Goal: Use online tool/utility: Utilize a website feature to perform a specific function

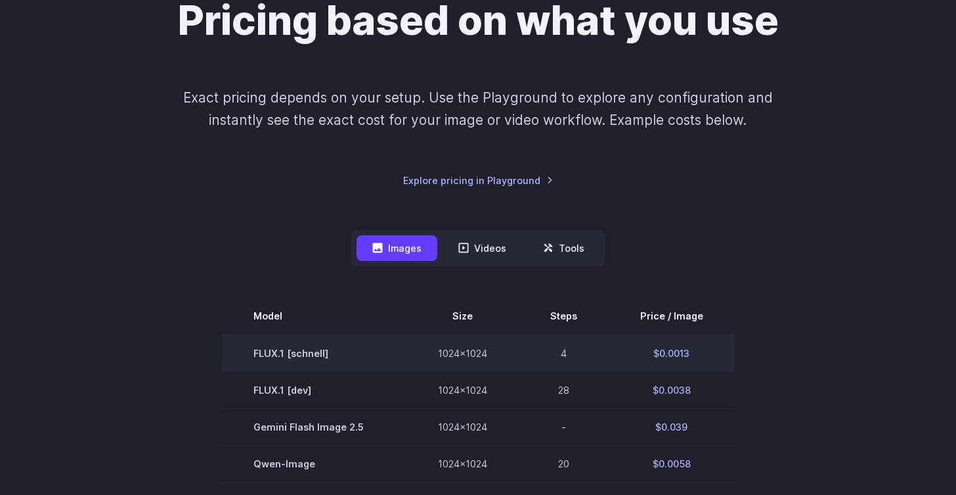
click at [663, 350] on td "$0.0013" at bounding box center [672, 352] width 126 height 37
click at [692, 352] on td "$0.0013" at bounding box center [672, 352] width 126 height 37
drag, startPoint x: 690, startPoint y: 351, endPoint x: 655, endPoint y: 350, distance: 34.8
click at [655, 350] on td "$0.0013" at bounding box center [672, 352] width 126 height 37
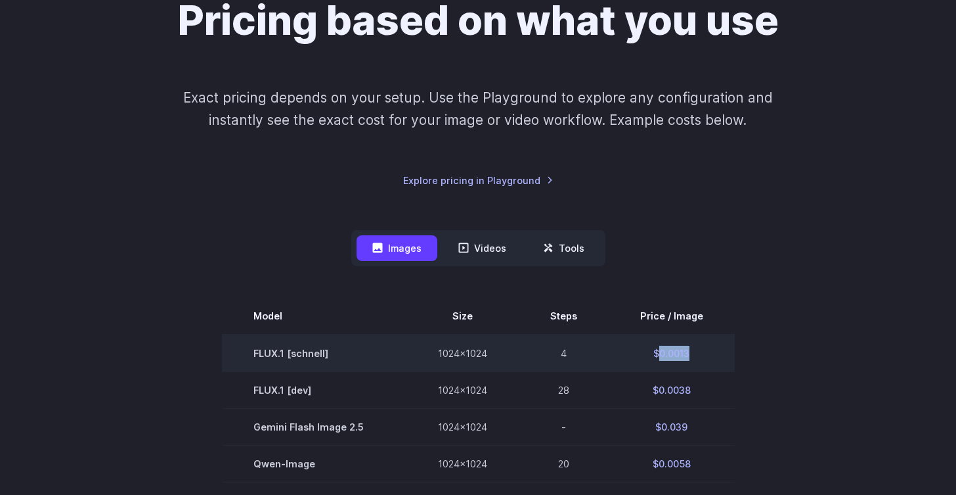
click at [700, 353] on td "$0.0013" at bounding box center [672, 352] width 126 height 37
drag, startPoint x: 697, startPoint y: 351, endPoint x: 651, endPoint y: 351, distance: 46.0
click at [651, 351] on td "$0.0013" at bounding box center [672, 352] width 126 height 37
copy td "$0.0013"
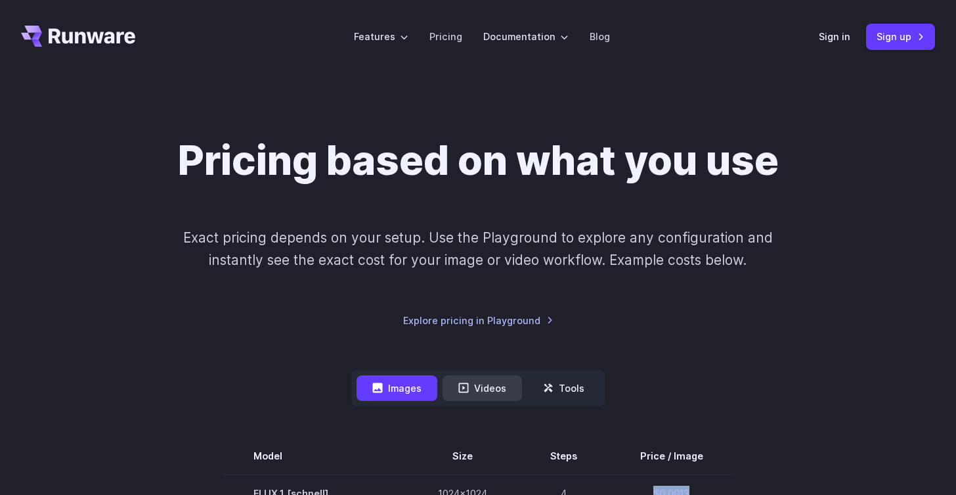
click at [502, 383] on button "Videos" at bounding box center [482, 388] width 79 height 26
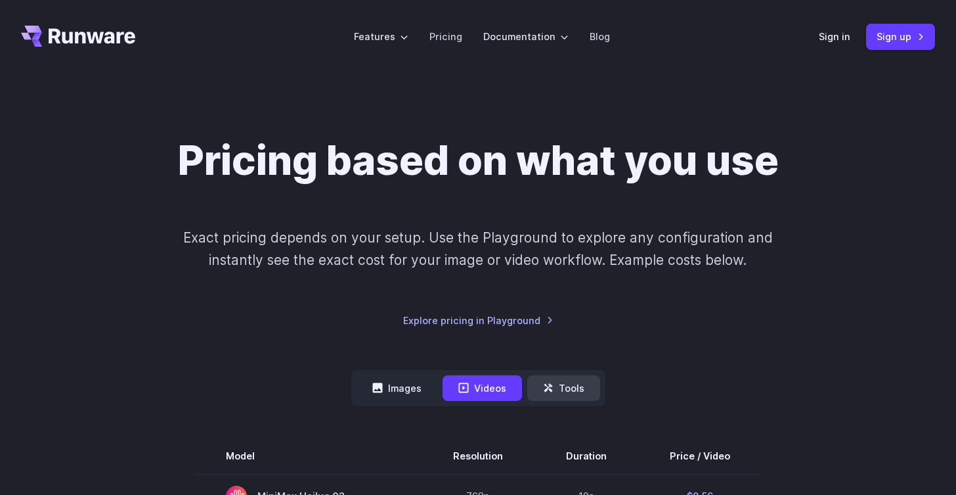
click at [553, 385] on icon at bounding box center [548, 387] width 11 height 11
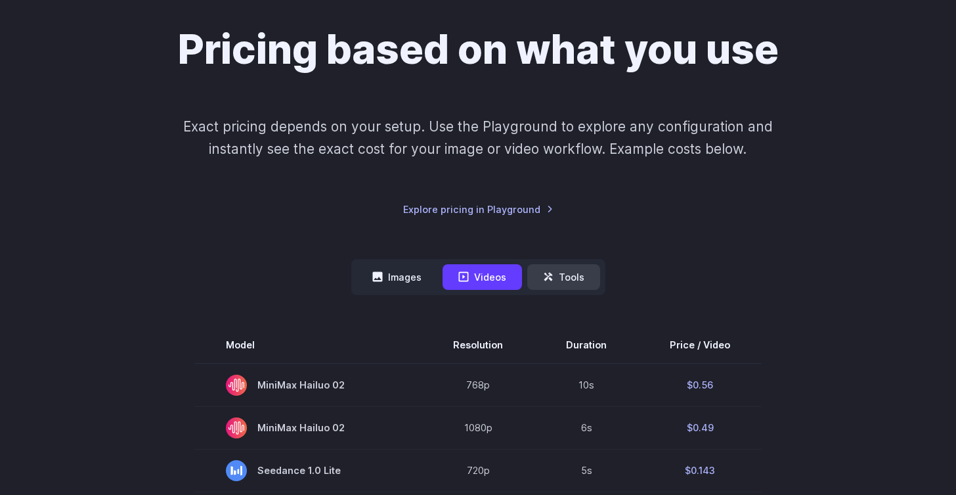
click at [570, 277] on button "Tools" at bounding box center [564, 277] width 73 height 26
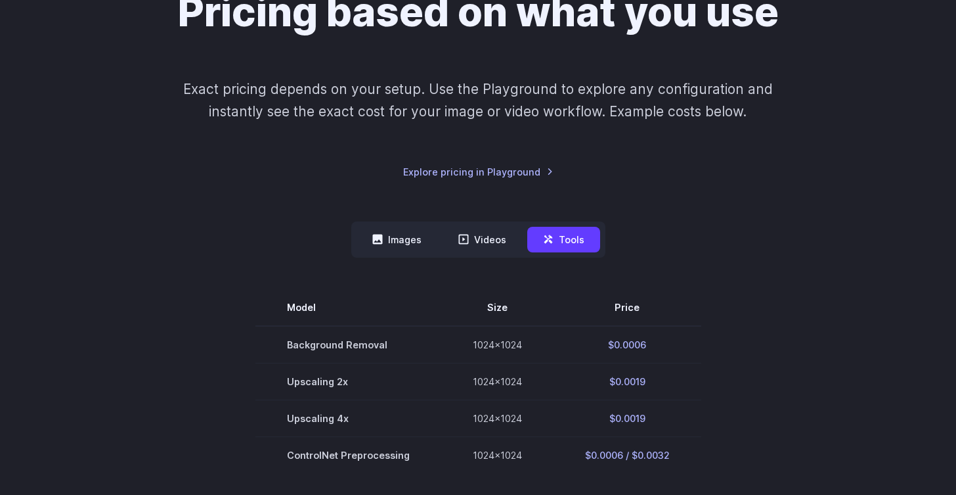
scroll to position [265, 0]
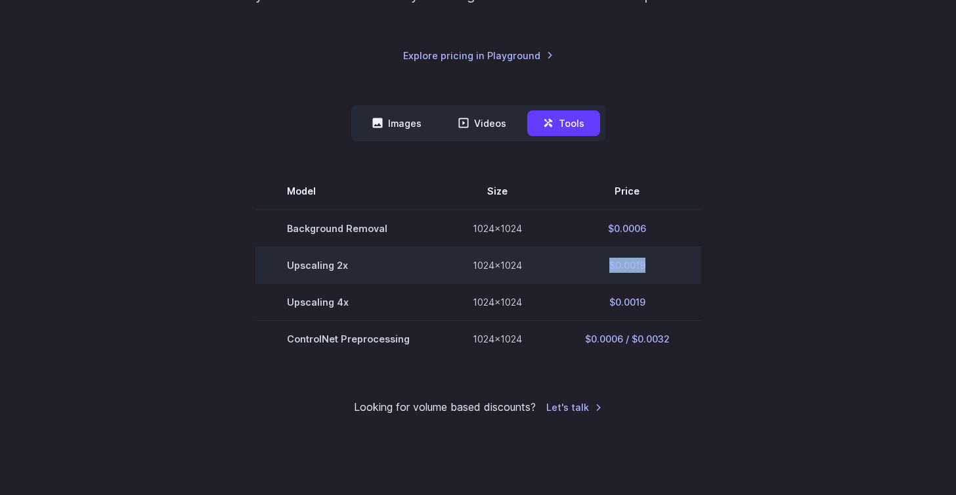
drag, startPoint x: 645, startPoint y: 265, endPoint x: 609, endPoint y: 265, distance: 36.1
click at [609, 265] on td "$0.0019" at bounding box center [628, 265] width 148 height 37
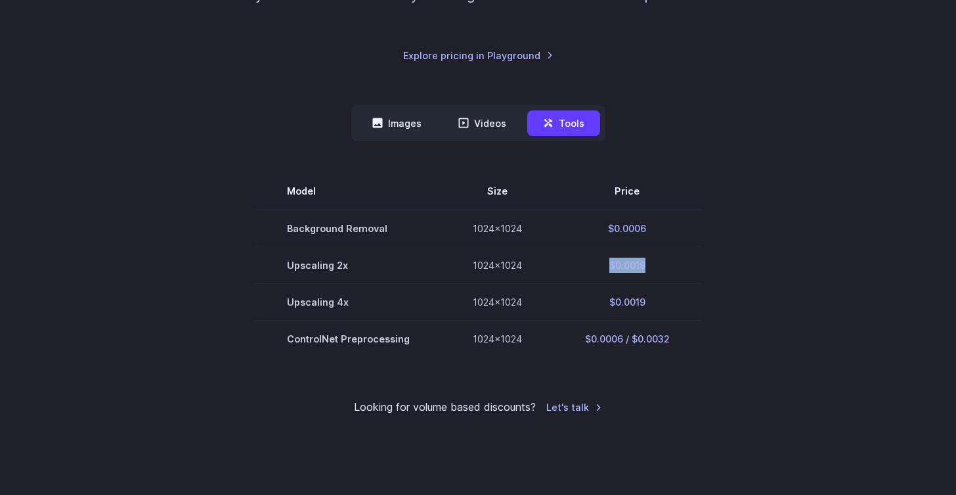
copy td "$0.0019"
click at [828, 304] on section "Model Size Price Background Removal 1024x1024 $0.0006 Upscaling 2x 1024x1024 $0…" at bounding box center [478, 265] width 914 height 184
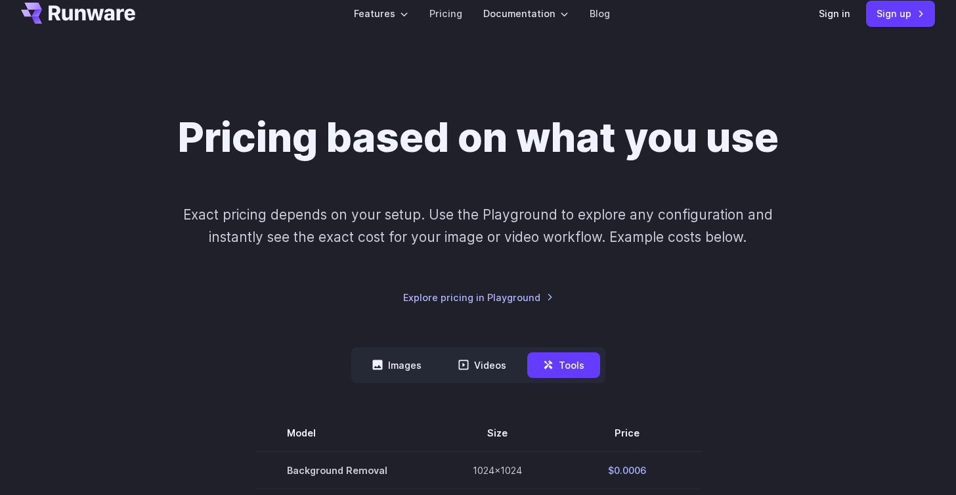
scroll to position [0, 0]
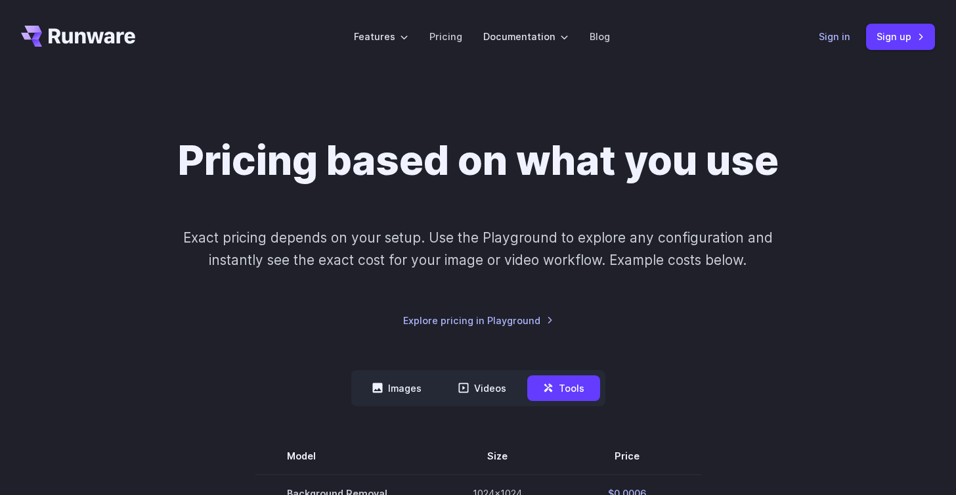
click at [842, 41] on link "Sign in" at bounding box center [835, 36] width 32 height 15
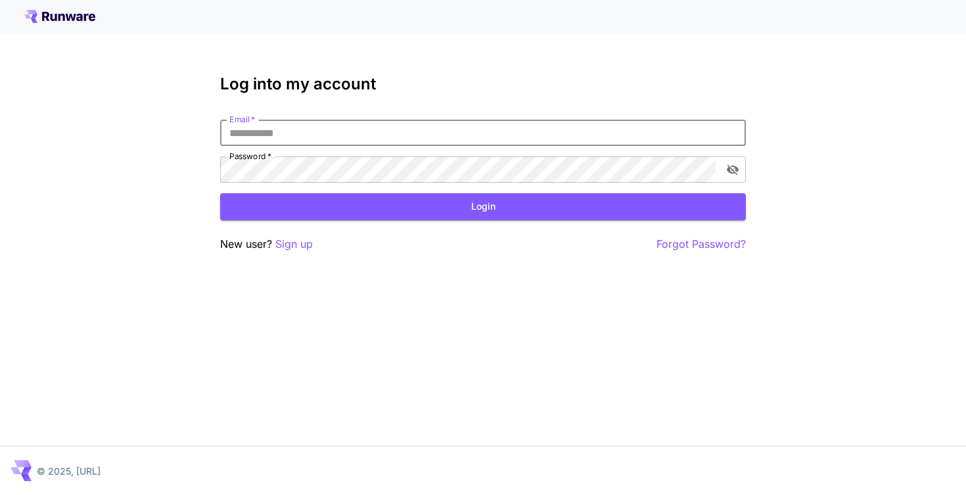
click at [371, 132] on input "Email   *" at bounding box center [483, 133] width 526 height 26
click at [301, 243] on p "Sign up" at bounding box center [293, 244] width 37 height 16
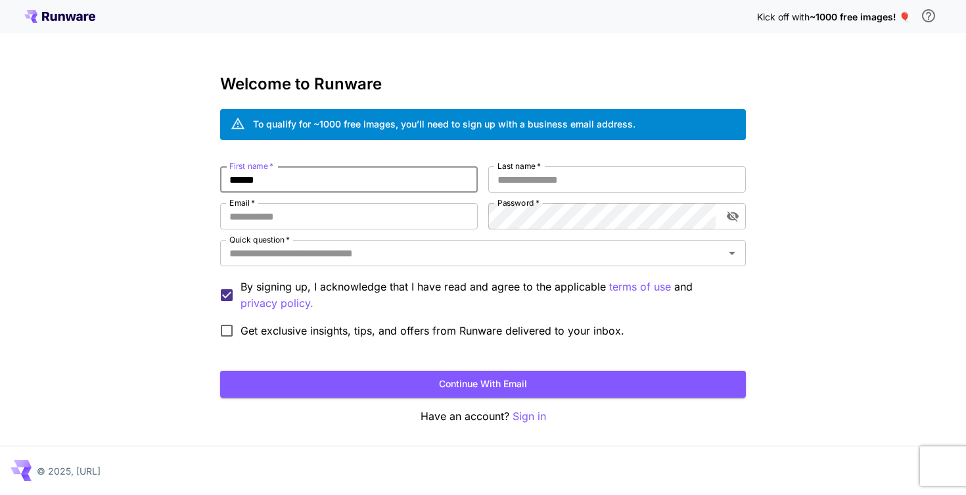
type input "******"
paste input "**********"
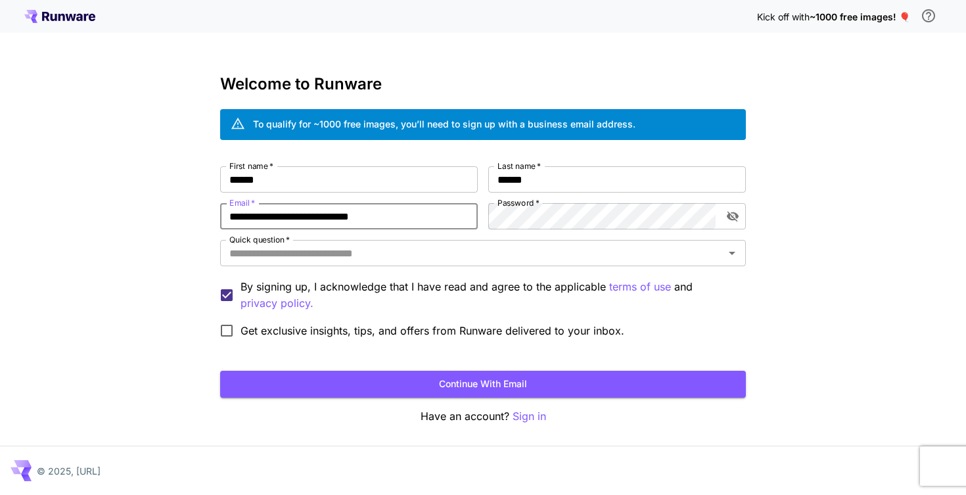
type input "**********"
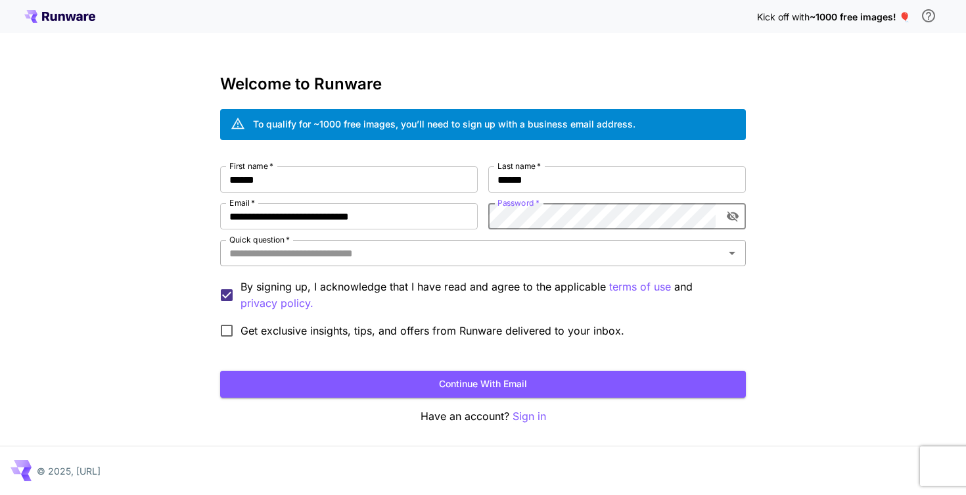
click at [462, 249] on input "Quick question   *" at bounding box center [472, 253] width 496 height 18
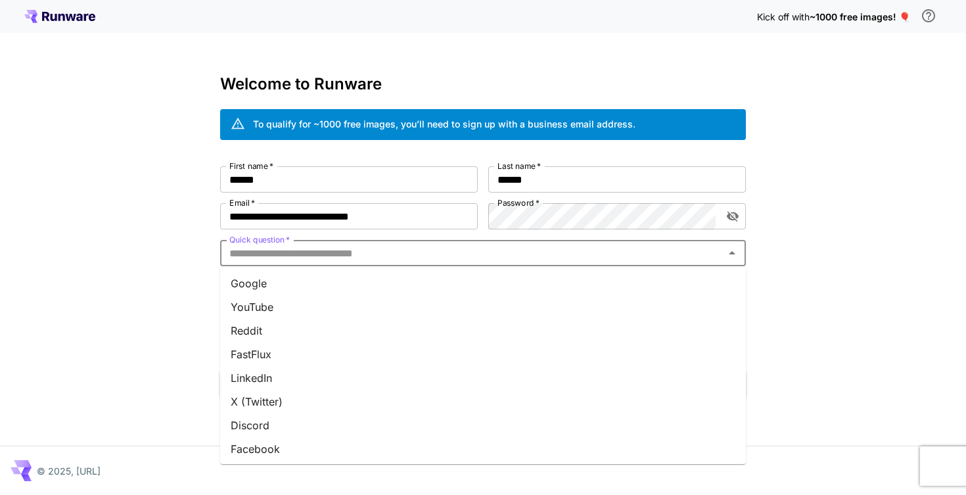
click at [406, 281] on li "Google" at bounding box center [483, 283] width 526 height 24
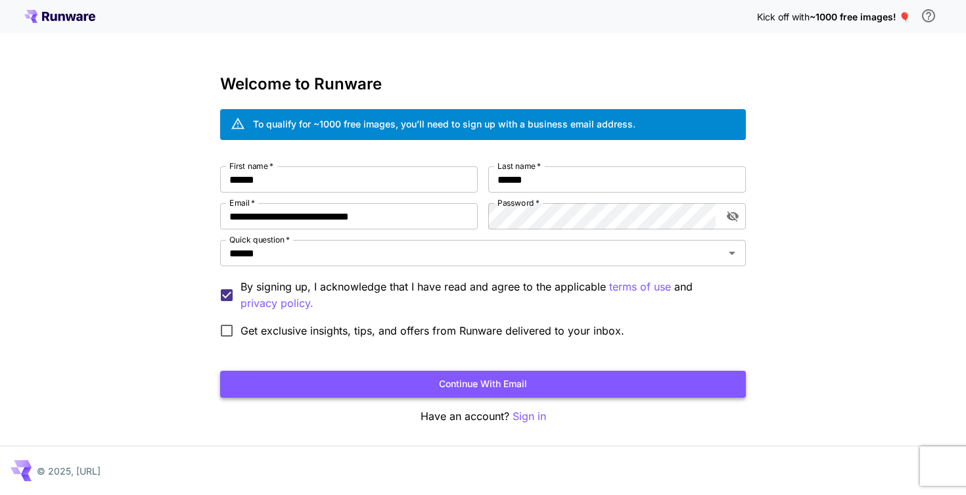
click at [512, 385] on button "Continue with email" at bounding box center [483, 384] width 526 height 27
click at [624, 379] on button "Continue with email" at bounding box center [483, 384] width 526 height 27
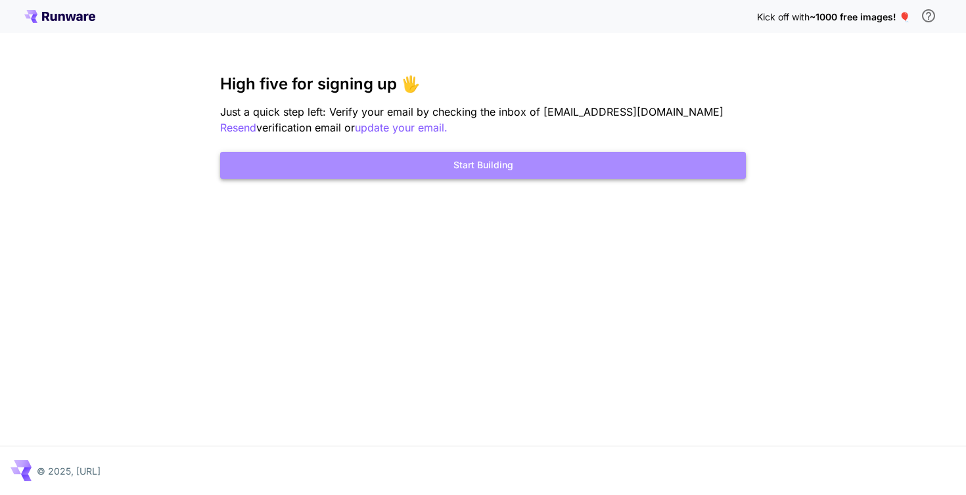
click at [524, 168] on button "Start Building" at bounding box center [483, 165] width 526 height 27
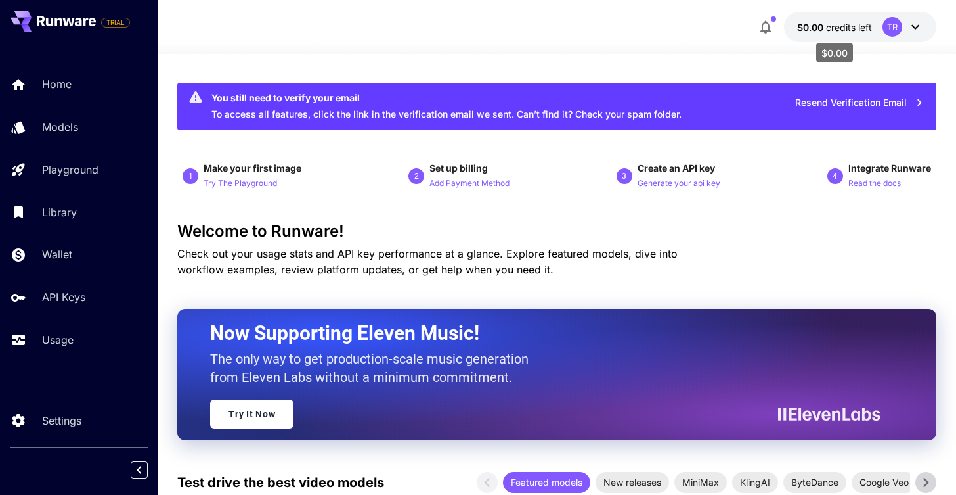
click at [847, 26] on span "credits left" at bounding box center [849, 27] width 46 height 11
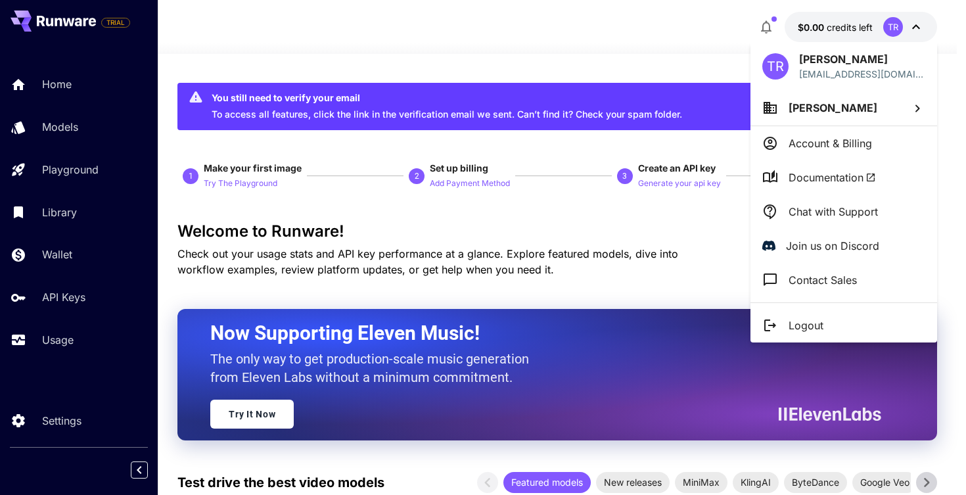
click at [842, 177] on span "Documentation" at bounding box center [831, 177] width 87 height 16
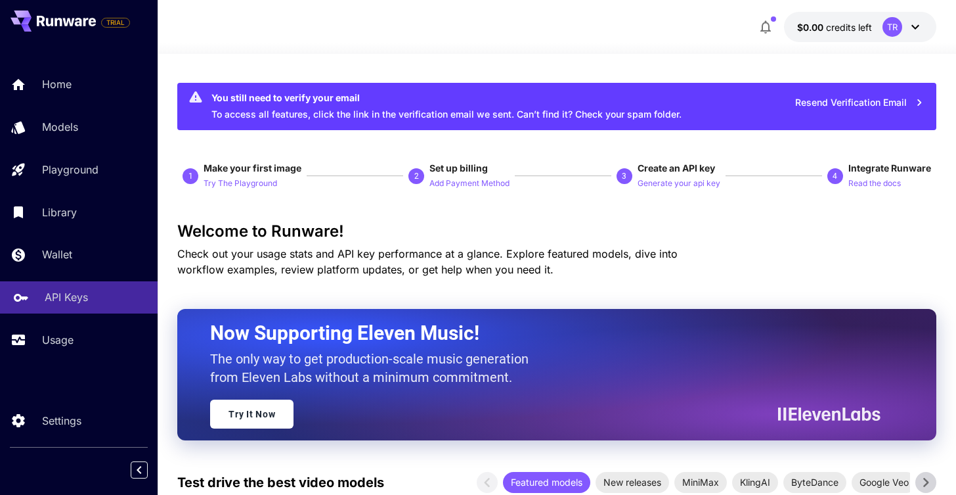
click at [55, 292] on p "API Keys" at bounding box center [66, 297] width 43 height 16
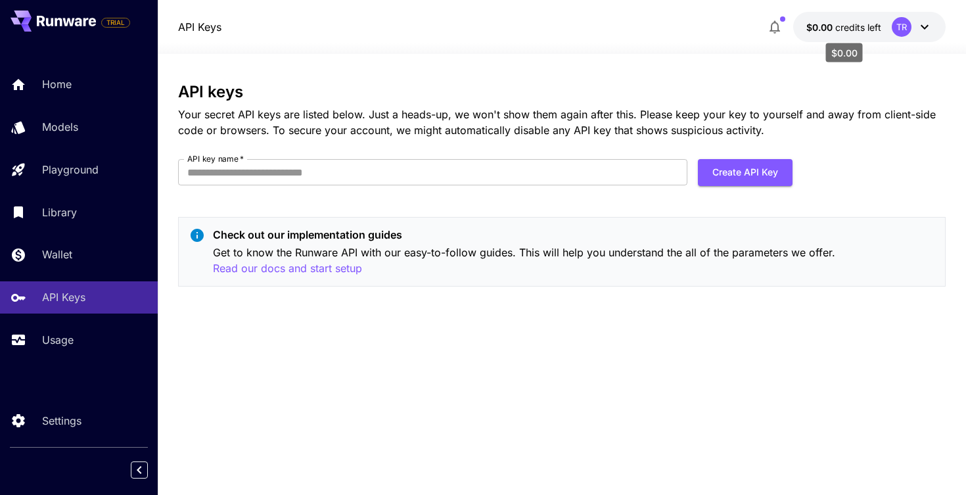
click at [855, 34] on div "$0.00" at bounding box center [843, 49] width 39 height 30
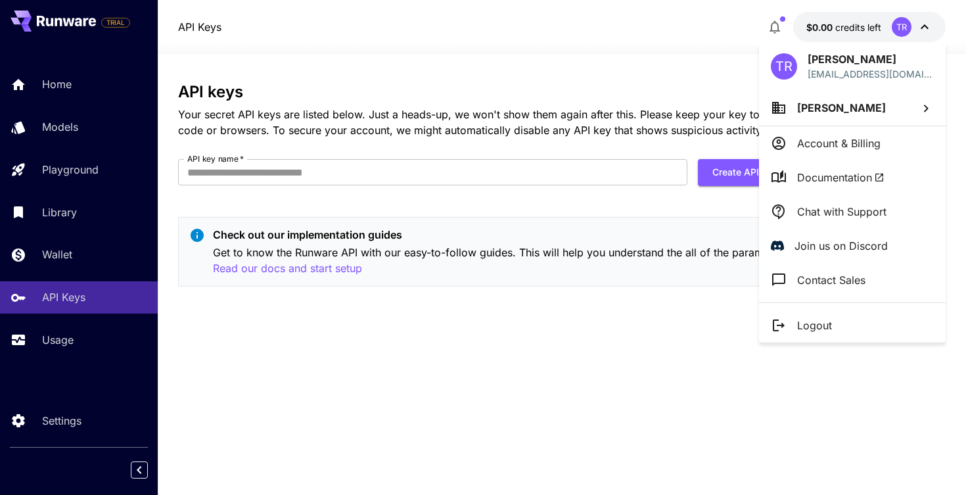
click at [855, 142] on p "Account & Billing" at bounding box center [838, 143] width 83 height 16
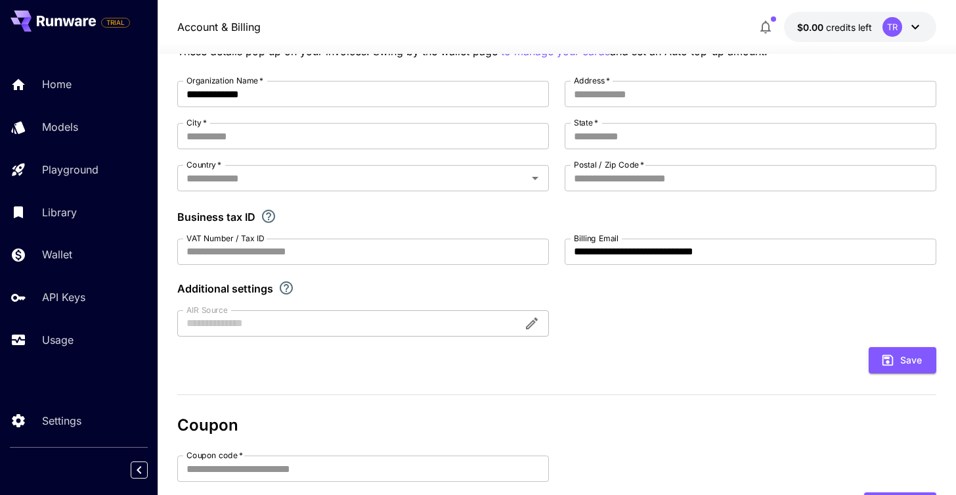
scroll to position [12, 0]
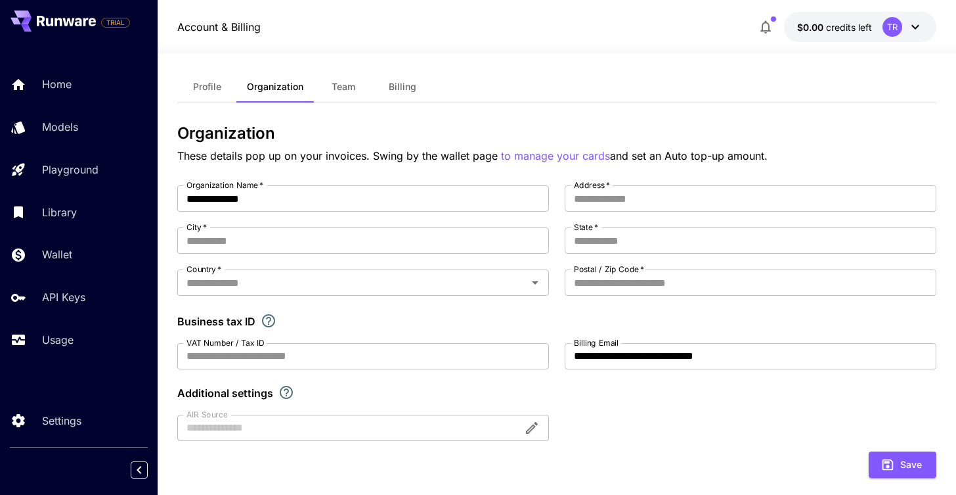
click at [401, 87] on span "Billing" at bounding box center [403, 87] width 28 height 12
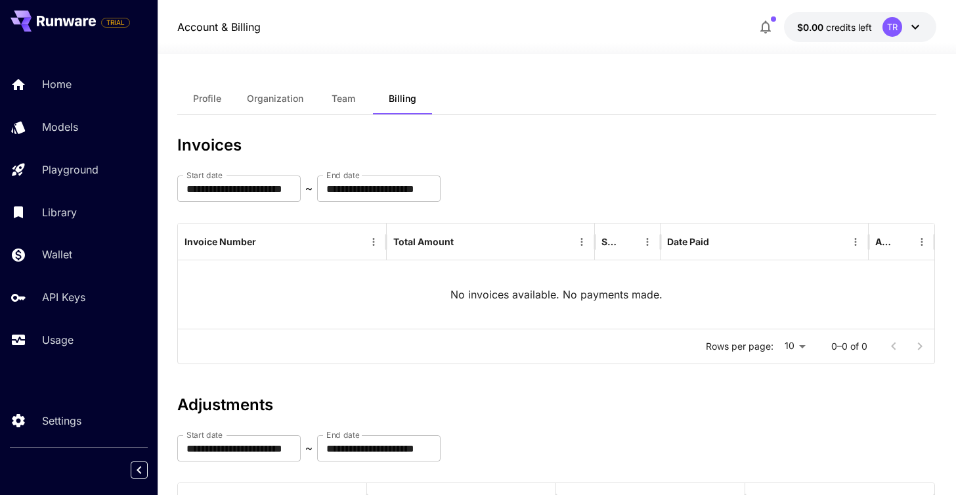
click at [353, 95] on span "Team" at bounding box center [344, 99] width 24 height 12
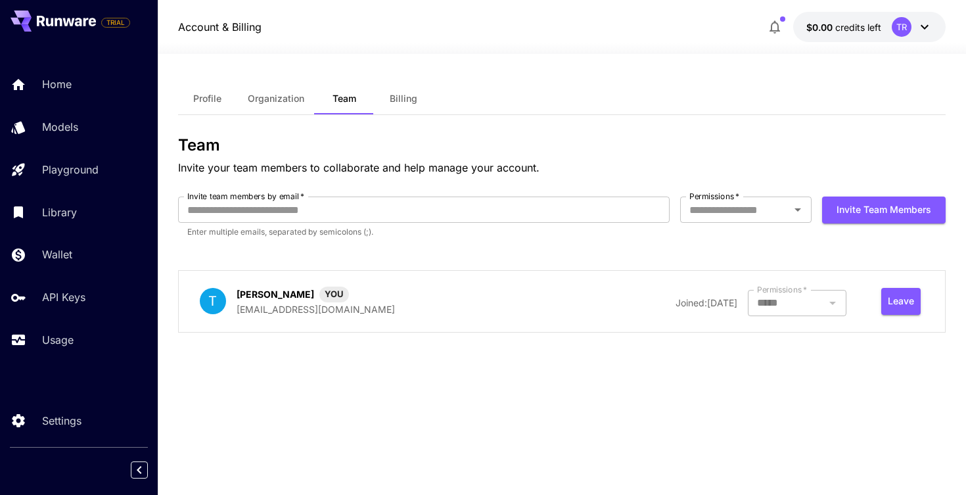
click at [282, 100] on span "Organization" at bounding box center [276, 99] width 56 height 12
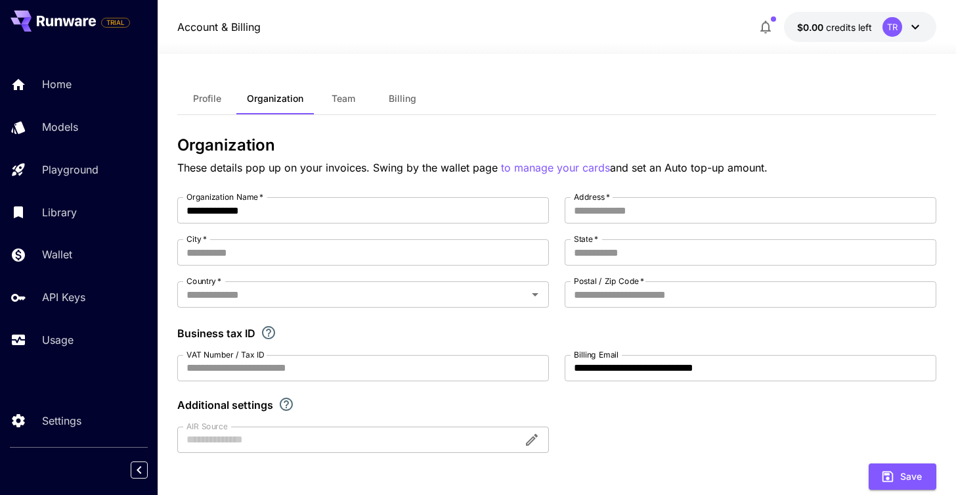
click at [351, 100] on span "Team" at bounding box center [344, 99] width 24 height 12
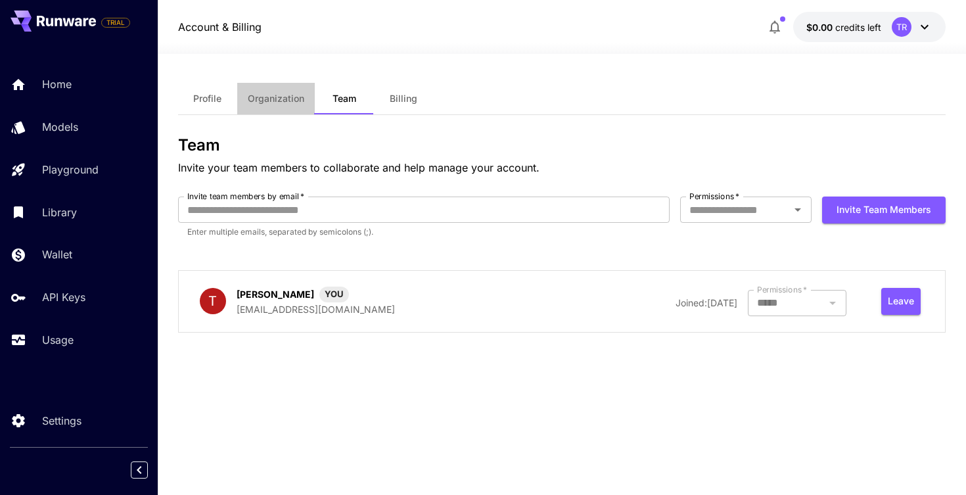
click at [294, 106] on button "Organization" at bounding box center [276, 99] width 78 height 32
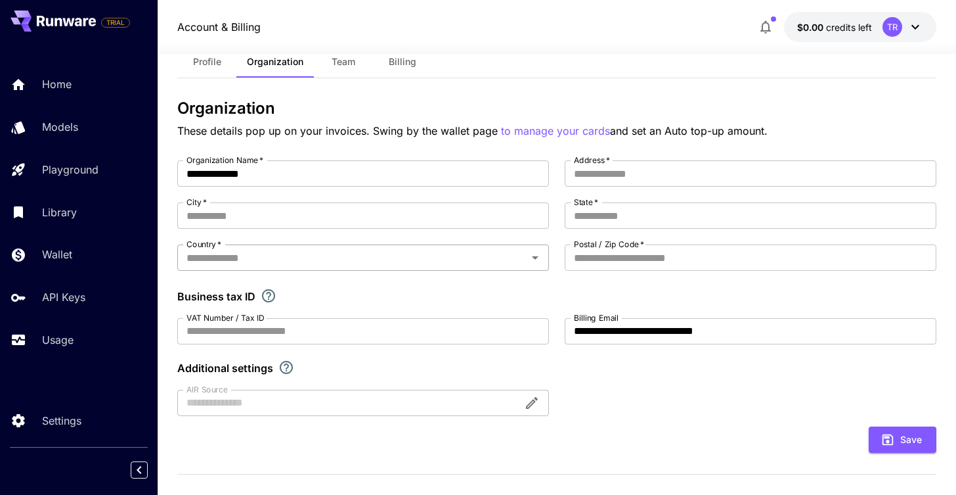
scroll to position [13, 0]
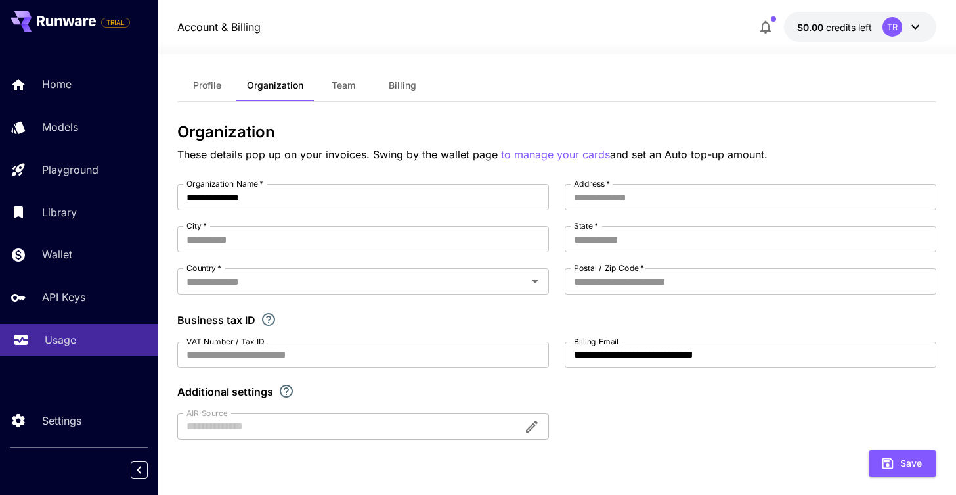
click at [77, 345] on div "Usage" at bounding box center [96, 340] width 102 height 16
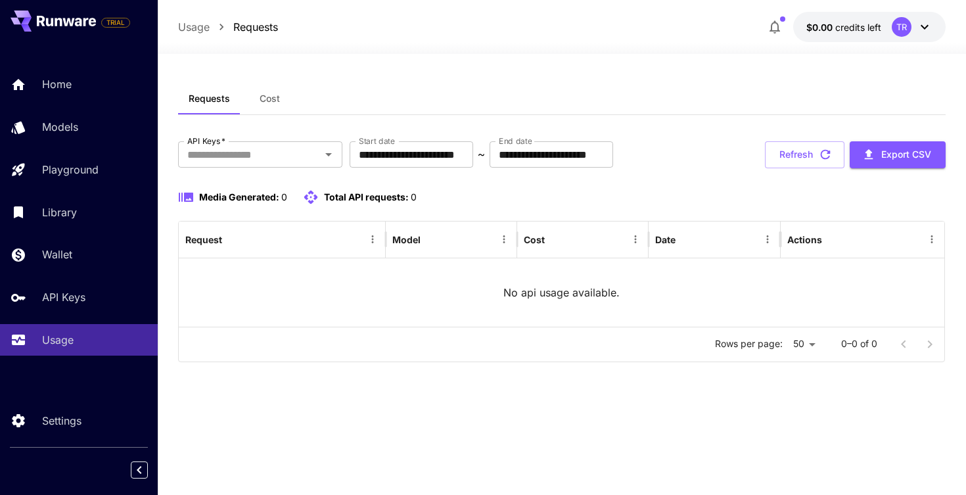
click at [833, 24] on span "$0.00" at bounding box center [820, 27] width 29 height 11
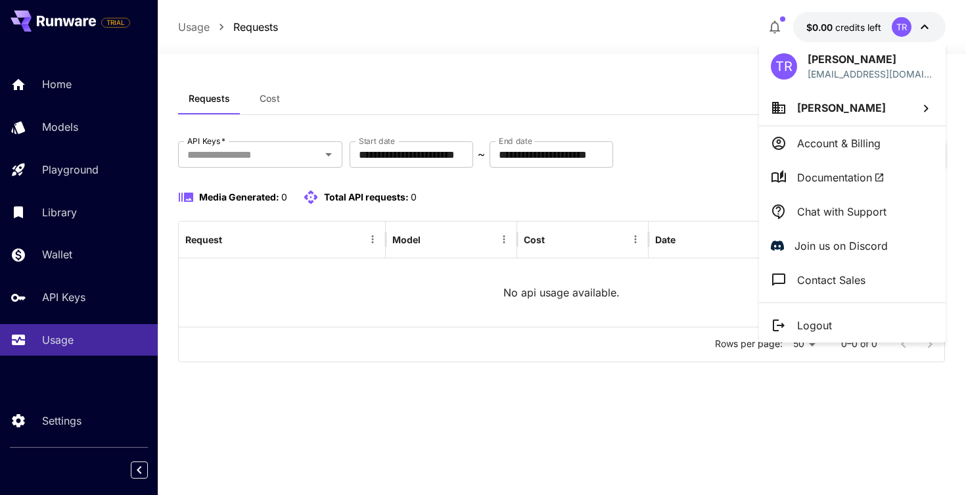
click at [71, 91] on div at bounding box center [483, 247] width 966 height 495
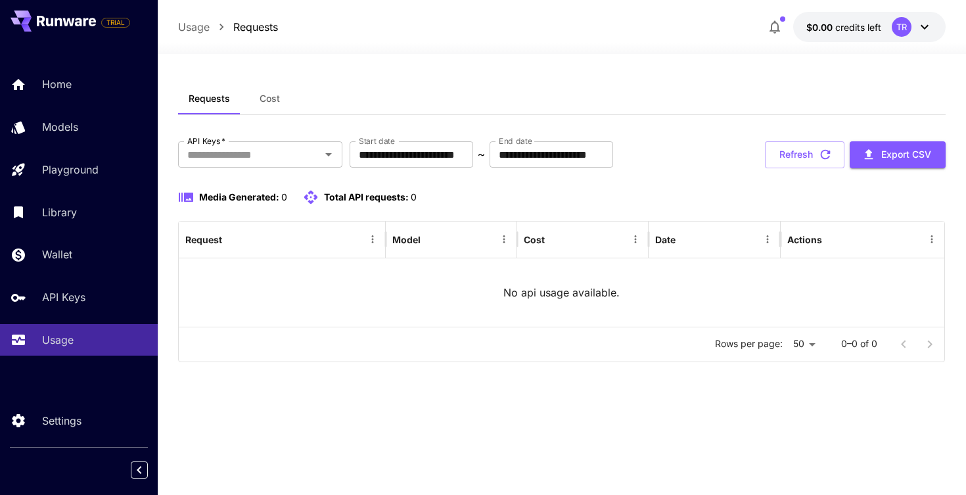
click at [62, 89] on div "TR Tayyab Rahman tayyabrahman@contentarcade.com Tayyab Rahman Account & Billing…" at bounding box center [105, 247] width 210 height 495
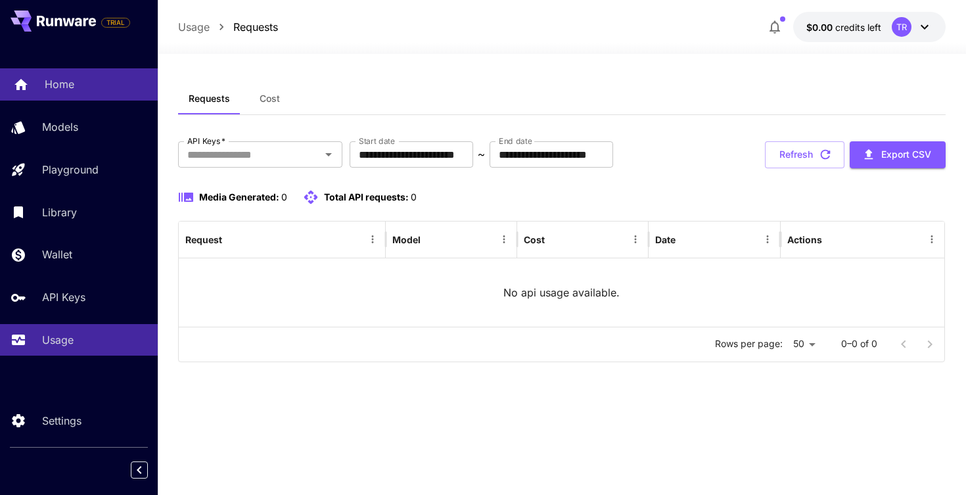
click at [64, 88] on p "Home" at bounding box center [60, 84] width 30 height 16
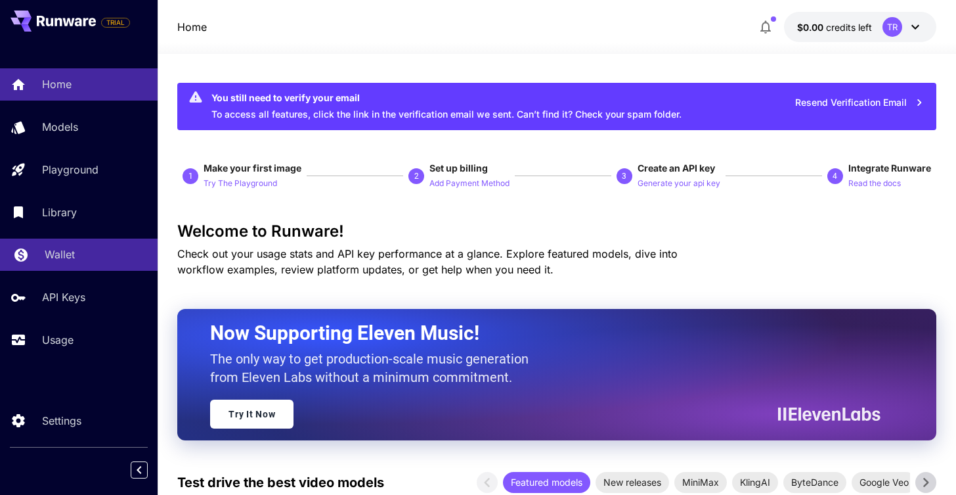
click at [64, 260] on p "Wallet" at bounding box center [60, 254] width 30 height 16
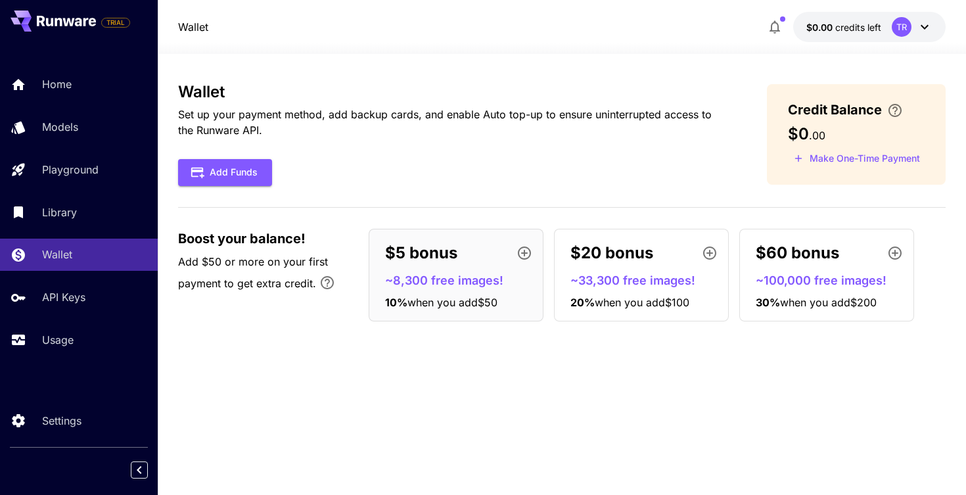
click at [447, 387] on div "Wallet Set up your payment method, add backup cards, and enable Auto top-up to …" at bounding box center [562, 274] width 768 height 383
click at [464, 386] on div "Wallet Set up your payment method, add backup cards, and enable Auto top-up to …" at bounding box center [562, 274] width 768 height 383
click at [560, 401] on div "Wallet Set up your payment method, add backup cards, and enable Auto top-up to …" at bounding box center [562, 274] width 768 height 383
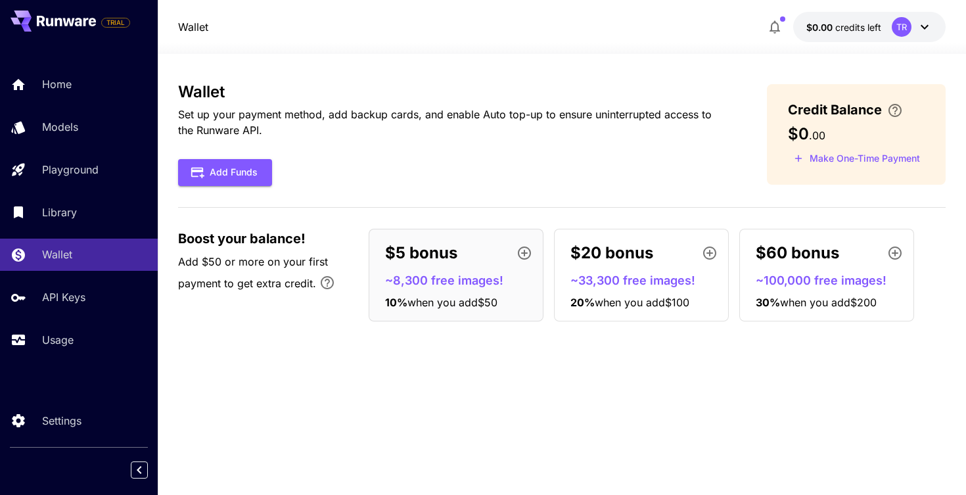
click at [560, 401] on div "Wallet Set up your payment method, add backup cards, and enable Auto top-up to …" at bounding box center [562, 274] width 768 height 383
click at [519, 273] on p "~8,300 free images!" at bounding box center [461, 280] width 152 height 18
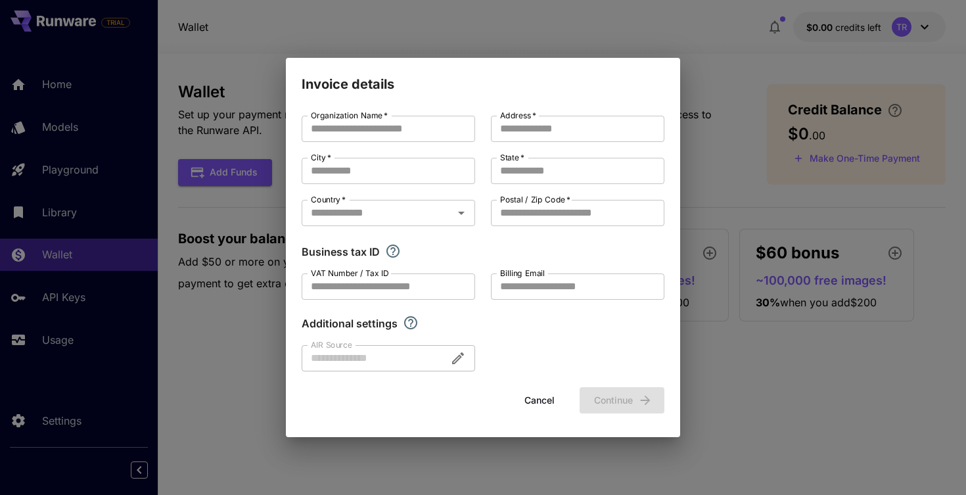
type input "**********"
click at [551, 348] on div "**********" at bounding box center [483, 244] width 363 height 256
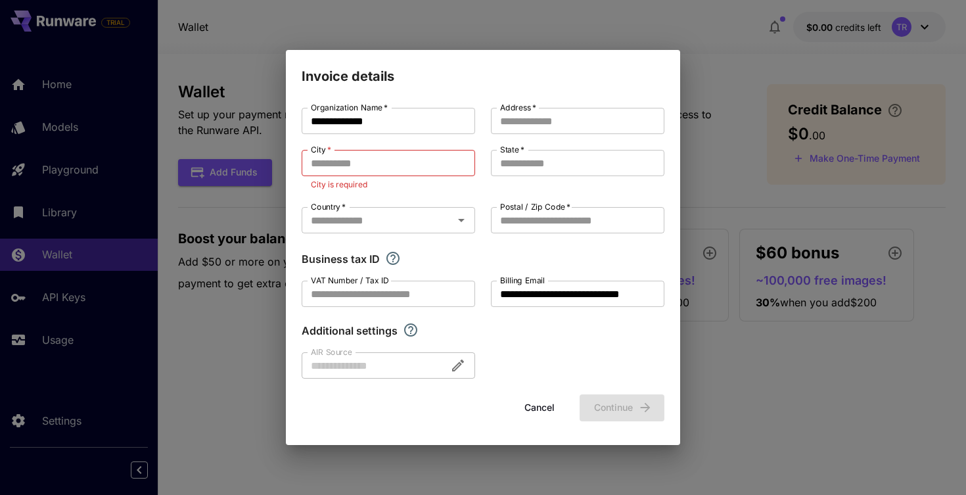
click at [528, 344] on div "**********" at bounding box center [483, 243] width 363 height 271
click at [397, 160] on input "City   *" at bounding box center [388, 163] width 173 height 26
type input "**********"
type input "******"
click at [396, 166] on input "City   *" at bounding box center [388, 163] width 173 height 26
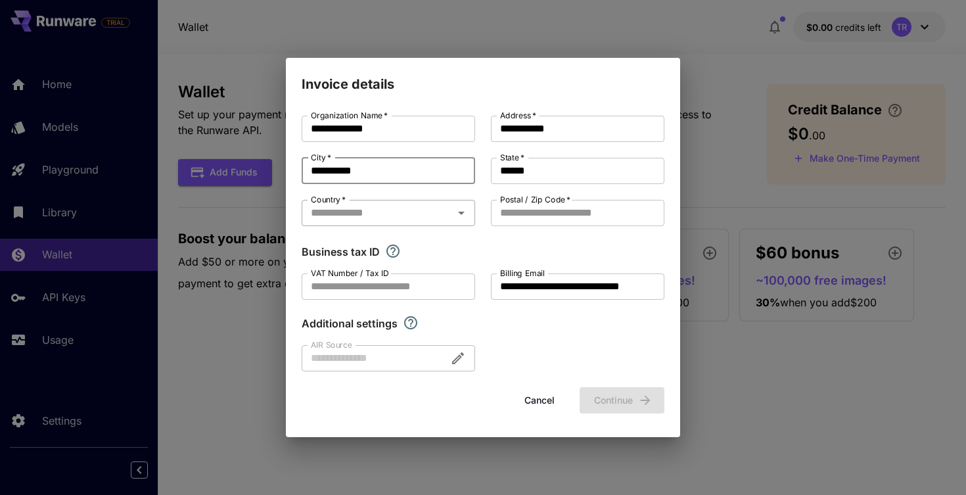
type input "**********"
type input "****"
click at [535, 203] on label "Postal / Zip Code   *" at bounding box center [535, 199] width 70 height 11
click at [535, 203] on input "Postal / Zip Code   *" at bounding box center [577, 213] width 173 height 26
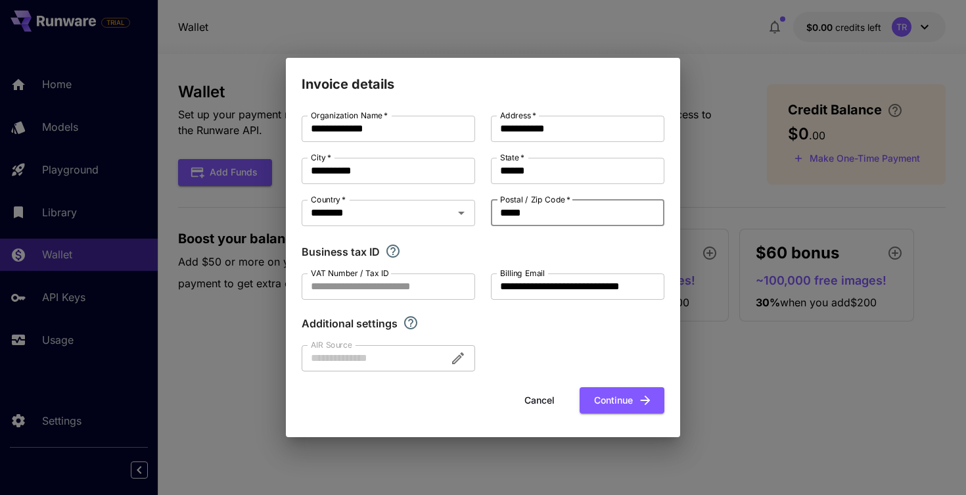
type input "*****"
click at [556, 349] on div "**********" at bounding box center [483, 244] width 363 height 256
click at [650, 393] on icon "button" at bounding box center [645, 400] width 14 height 14
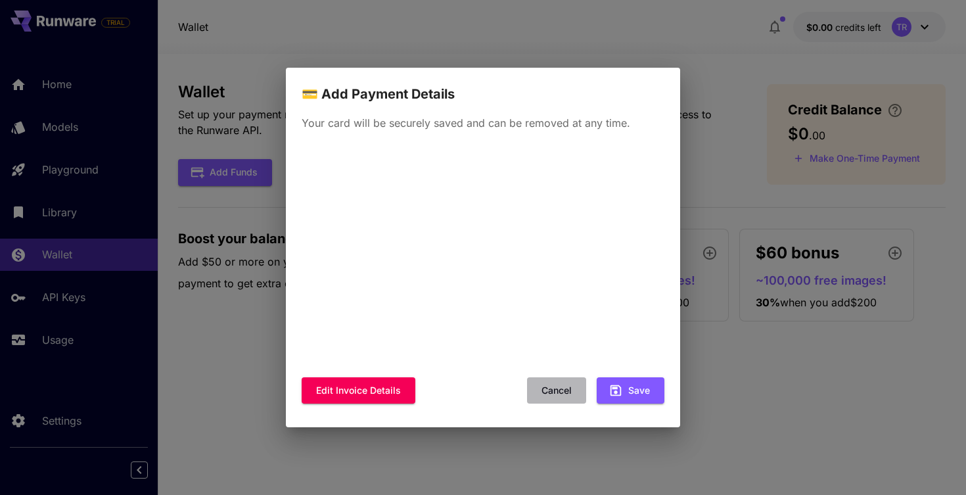
click at [555, 390] on button "Cancel" at bounding box center [556, 390] width 59 height 27
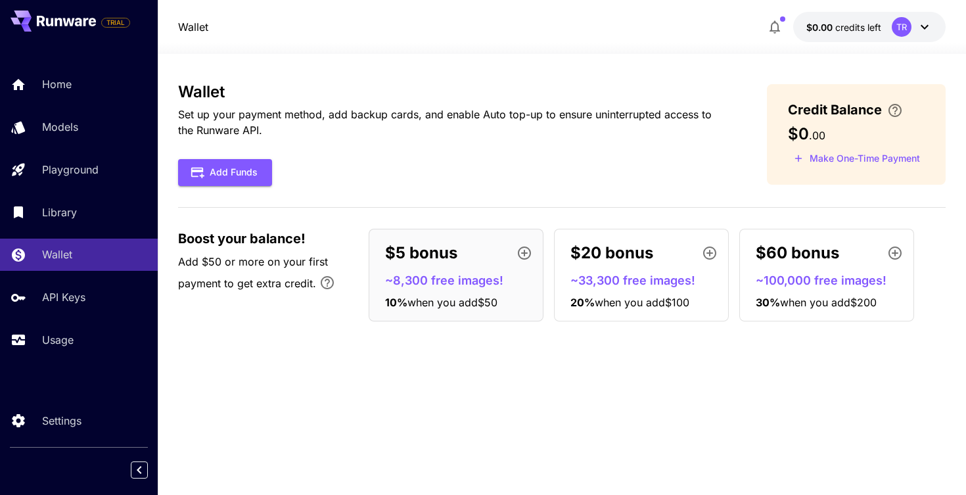
click at [491, 390] on div "Wallet Set up your payment method, add backup cards, and enable Auto top-up to …" at bounding box center [562, 274] width 768 height 383
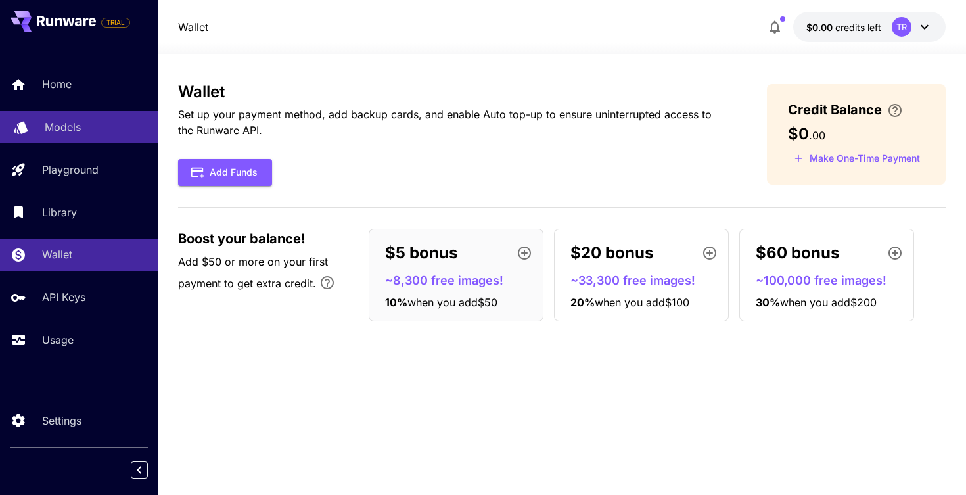
click at [34, 120] on link "Models" at bounding box center [79, 127] width 158 height 32
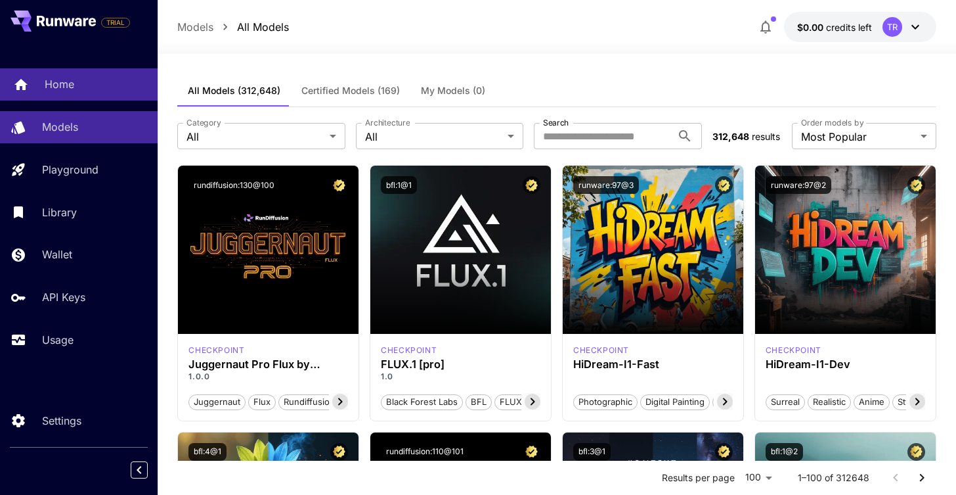
click at [91, 80] on div "Home" at bounding box center [96, 84] width 102 height 16
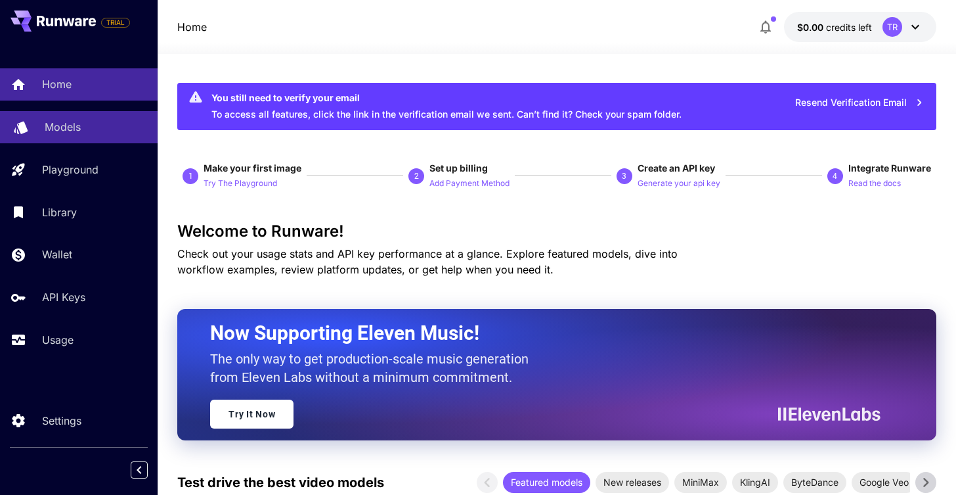
click at [68, 129] on p "Models" at bounding box center [63, 127] width 36 height 16
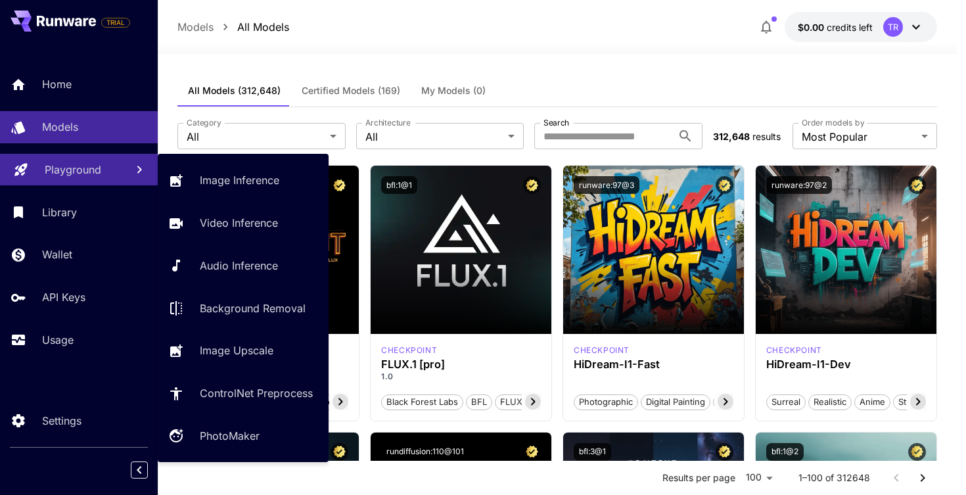
click at [74, 174] on p "Playground" at bounding box center [73, 170] width 56 height 16
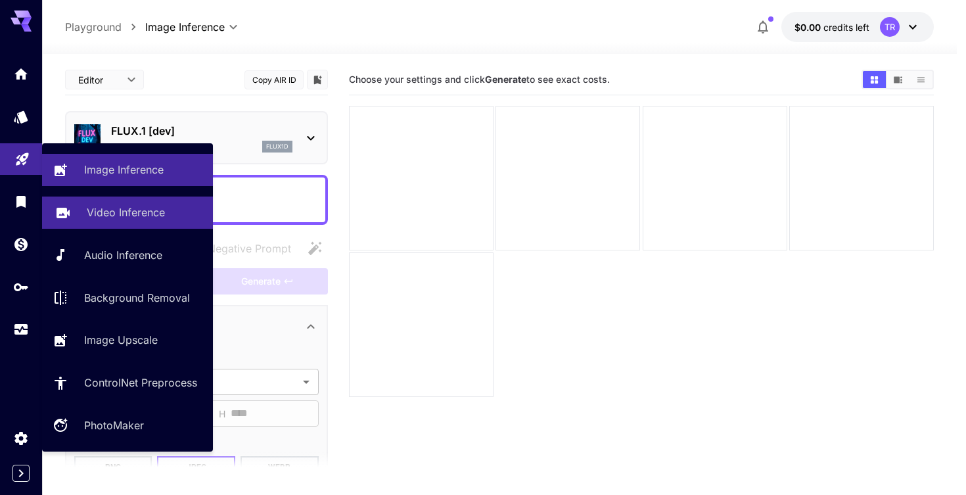
click at [71, 212] on link "Video Inference" at bounding box center [127, 212] width 171 height 32
type input "**********"
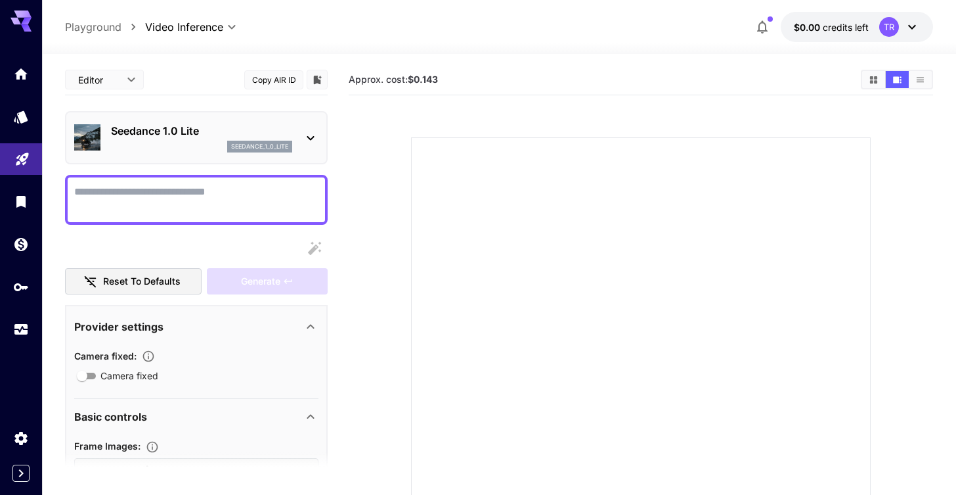
click at [27, 29] on icon at bounding box center [26, 27] width 11 height 7
click at [22, 87] on link at bounding box center [21, 74] width 42 height 32
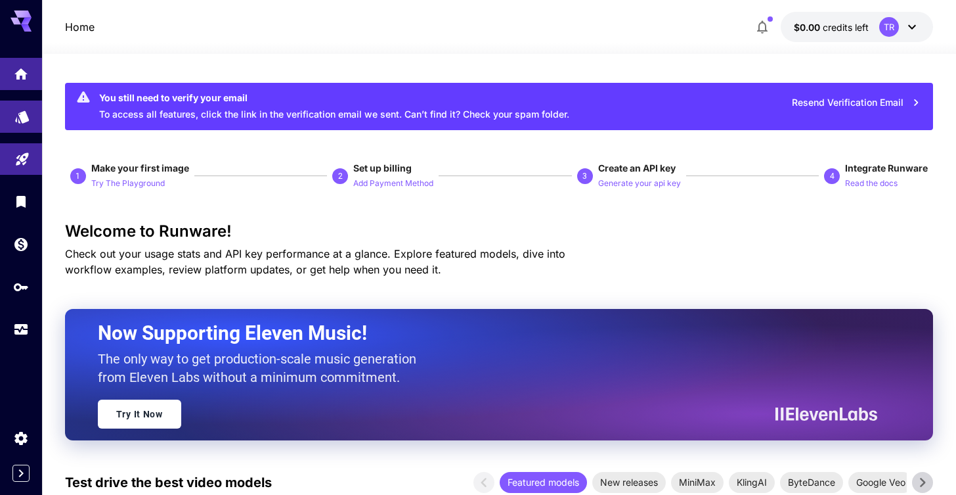
click at [14, 101] on link at bounding box center [21, 117] width 42 height 32
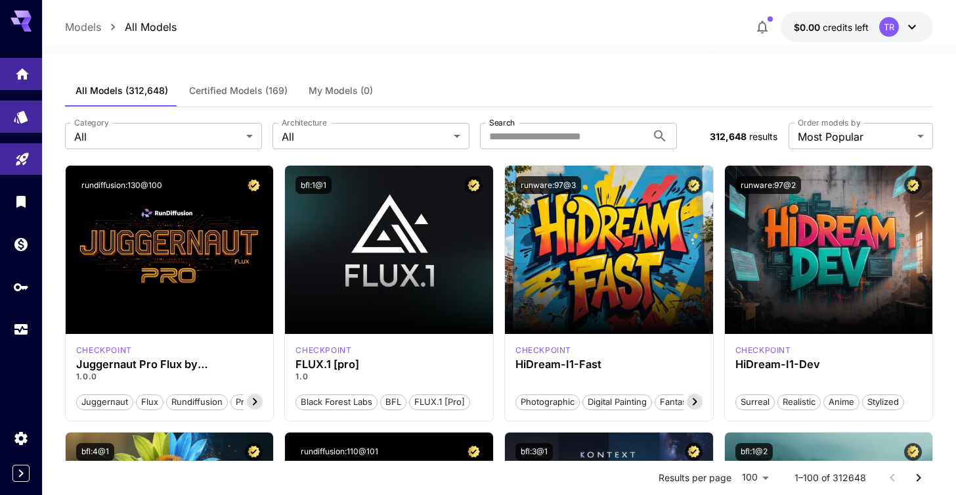
click at [14, 86] on link at bounding box center [21, 74] width 42 height 32
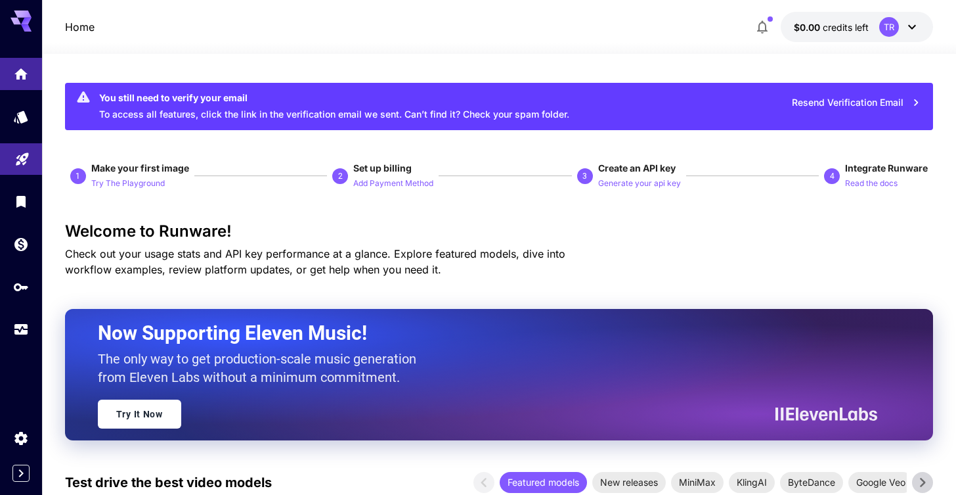
click at [8, 20] on div at bounding box center [21, 16] width 42 height 32
click at [76, 22] on p "Home" at bounding box center [80, 27] width 30 height 16
click at [21, 478] on icon "Expand sidebar" at bounding box center [21, 473] width 16 height 16
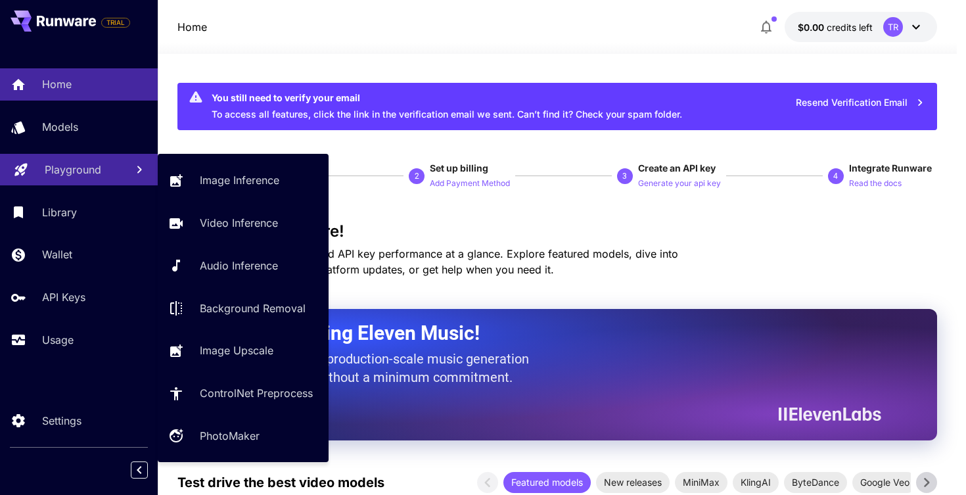
click at [85, 168] on p "Playground" at bounding box center [73, 170] width 56 height 16
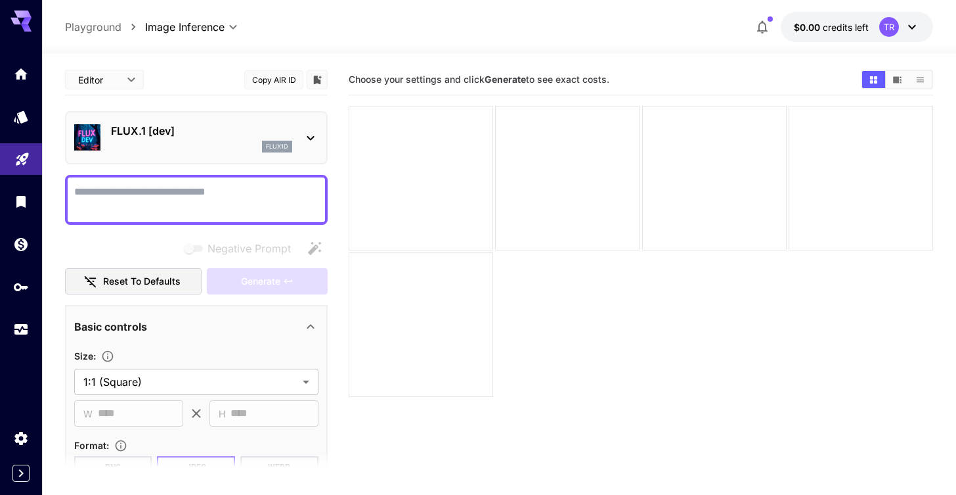
click at [698, 361] on div at bounding box center [641, 252] width 585 height 292
click at [498, 74] on b "Generate" at bounding box center [505, 79] width 41 height 11
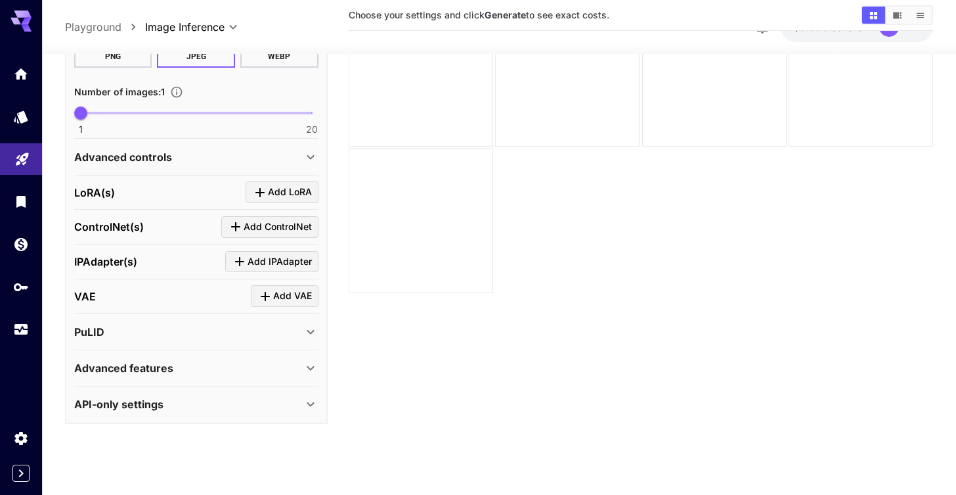
scroll to position [380, 0]
click at [212, 405] on div "API-only settings" at bounding box center [188, 405] width 229 height 16
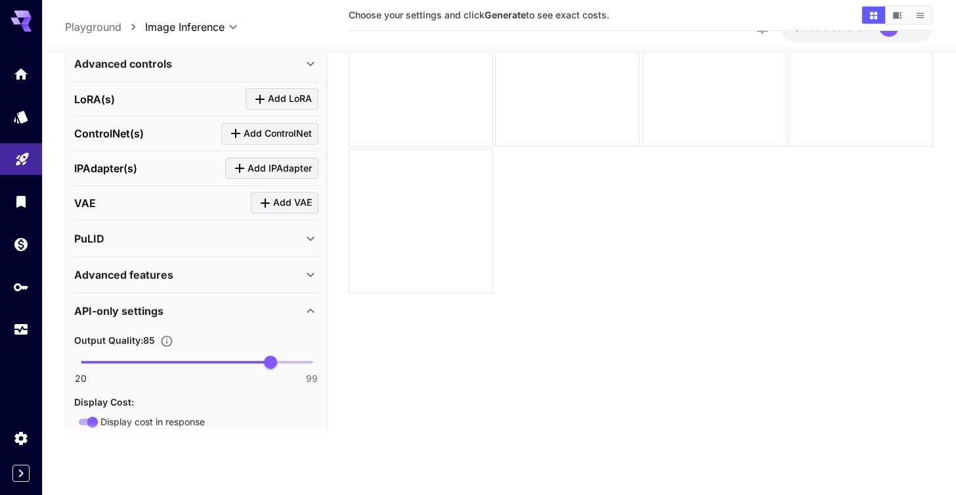
scroll to position [472, 0]
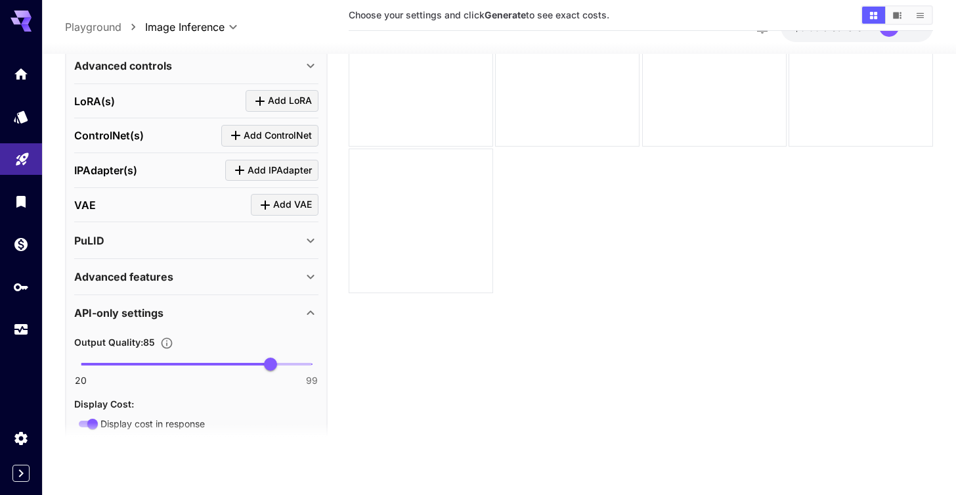
click at [309, 305] on icon at bounding box center [311, 313] width 16 height 16
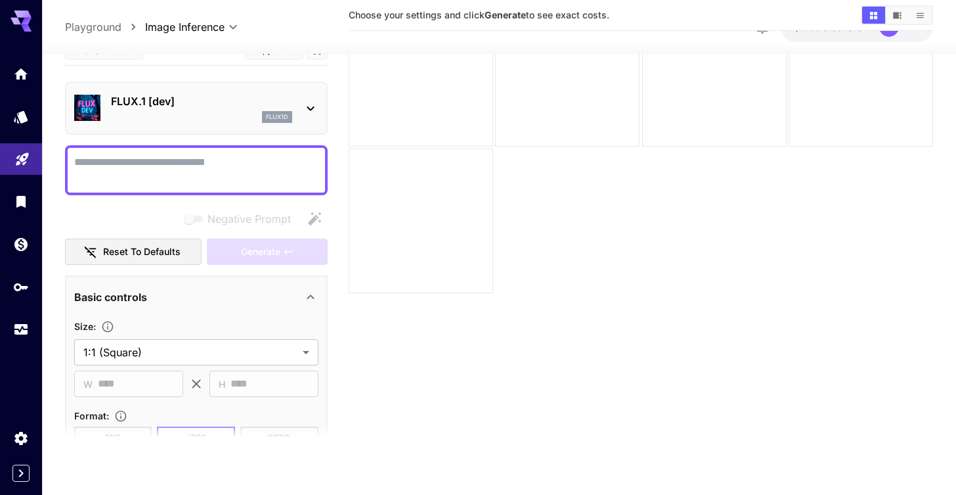
scroll to position [0, 0]
click at [182, 164] on textarea "Negative Prompt" at bounding box center [196, 170] width 244 height 32
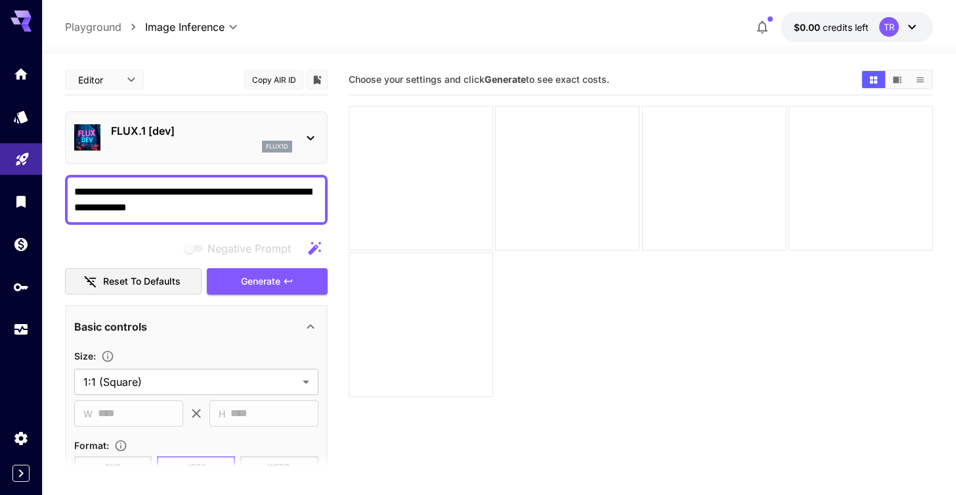
drag, startPoint x: 244, startPoint y: 190, endPoint x: 295, endPoint y: 187, distance: 51.3
click at [295, 187] on textarea "**********" at bounding box center [196, 200] width 244 height 32
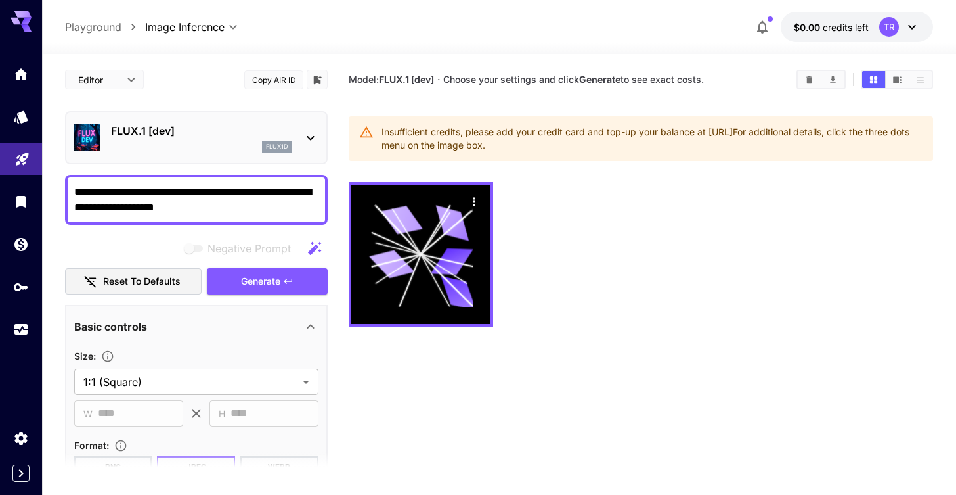
type textarea "**********"
click at [690, 258] on div at bounding box center [641, 254] width 585 height 145
click at [242, 145] on div "flux1d" at bounding box center [201, 147] width 181 height 12
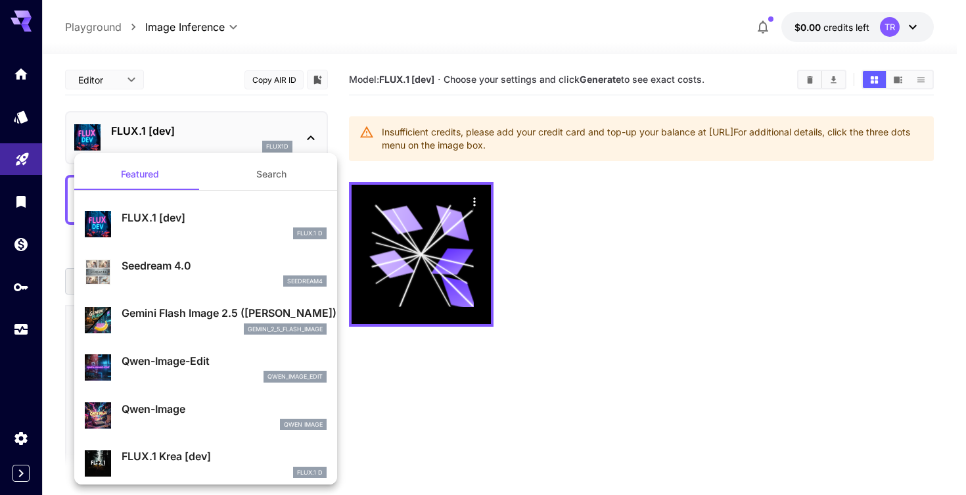
click at [242, 145] on div at bounding box center [483, 247] width 966 height 495
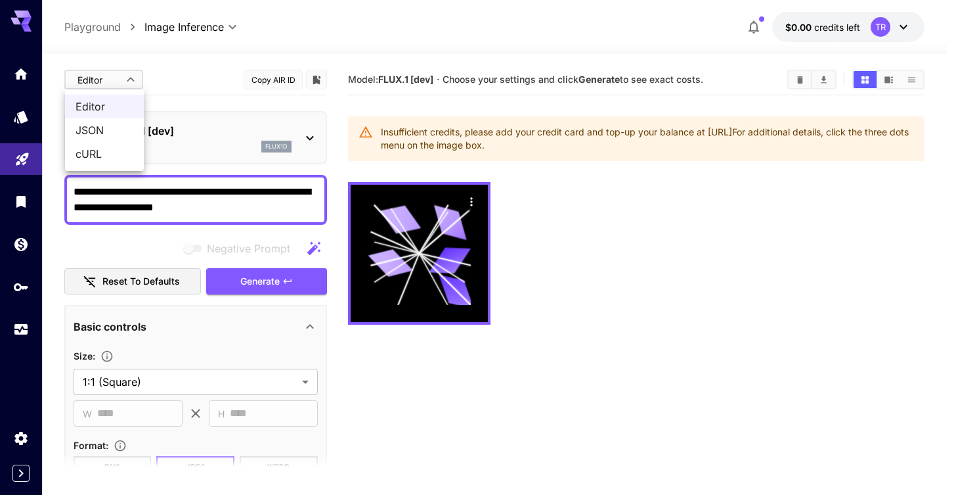
click at [124, 82] on body "**********" at bounding box center [478, 299] width 956 height 598
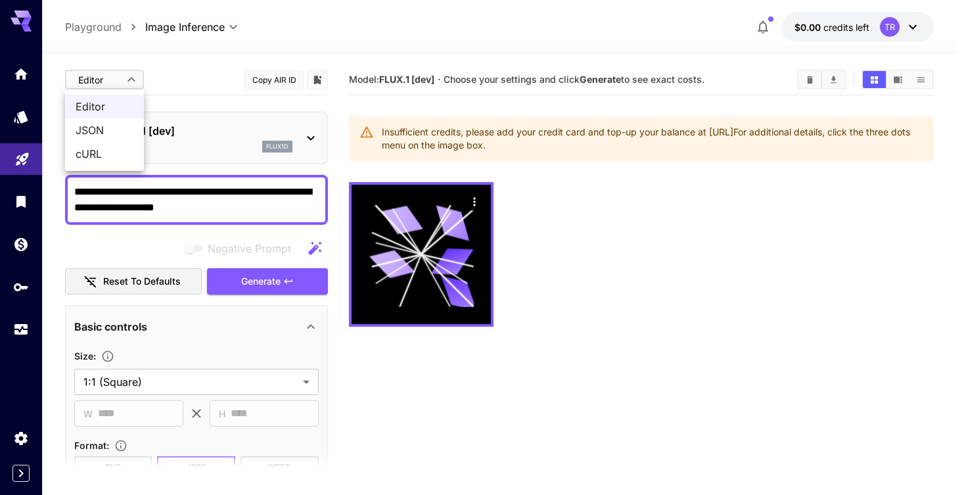
click at [124, 82] on div at bounding box center [483, 247] width 966 height 495
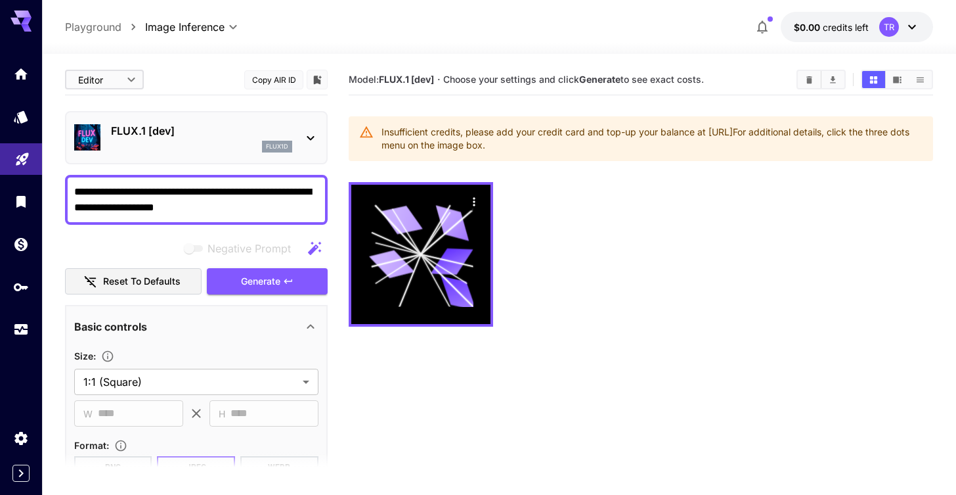
click at [200, 143] on div "flux1d" at bounding box center [201, 147] width 181 height 12
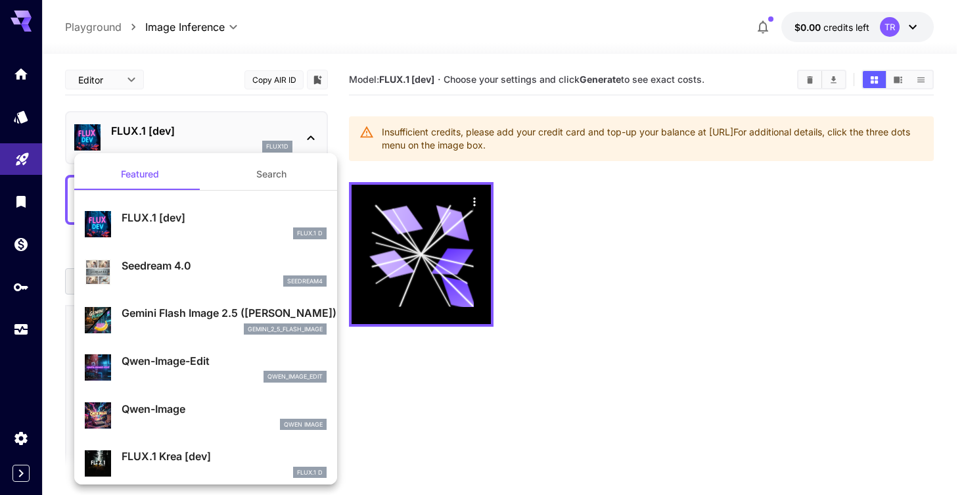
click at [200, 143] on div at bounding box center [483, 247] width 966 height 495
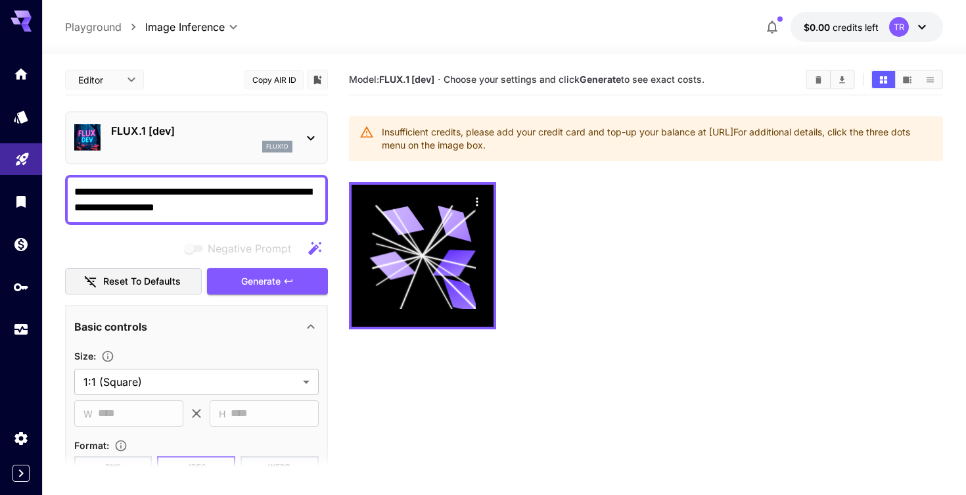
click at [109, 69] on body "**********" at bounding box center [483, 299] width 966 height 598
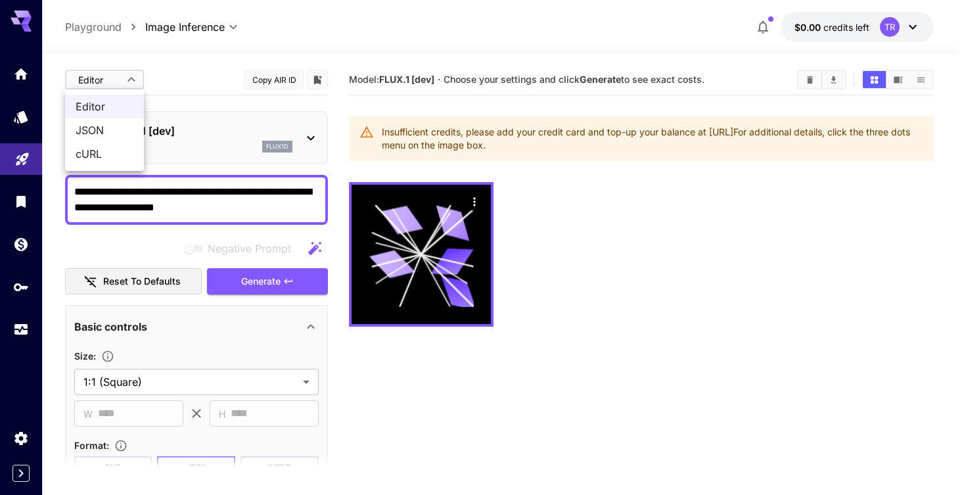
click at [101, 125] on span "JSON" at bounding box center [105, 130] width 58 height 16
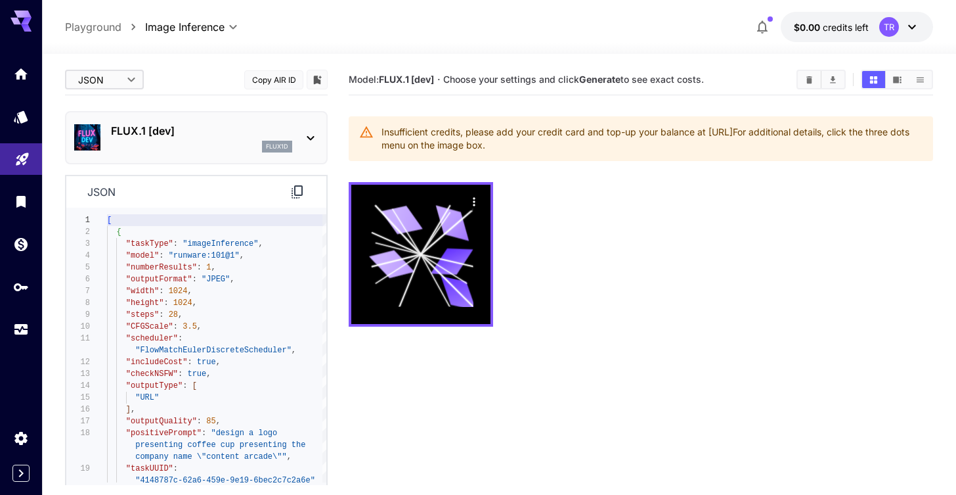
click at [114, 67] on body "**********" at bounding box center [478, 299] width 956 height 598
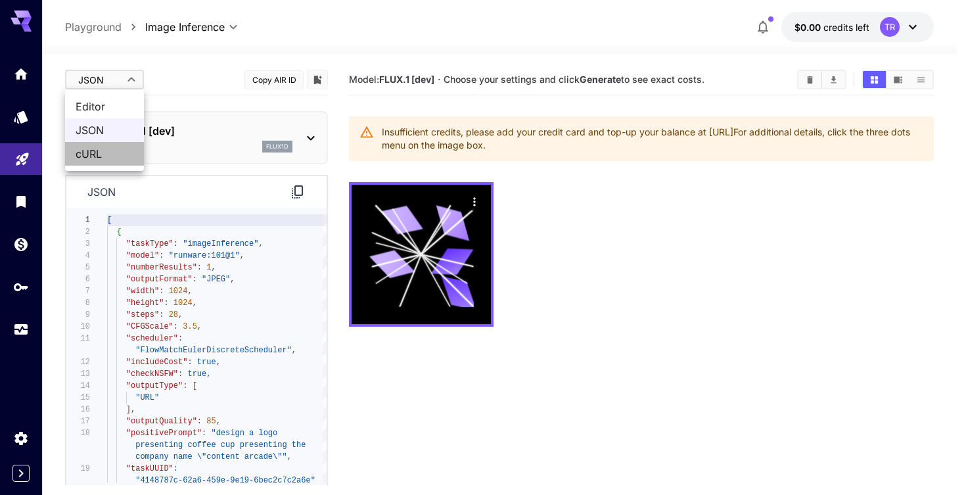
click at [110, 160] on span "cURL" at bounding box center [105, 154] width 58 height 16
type input "****"
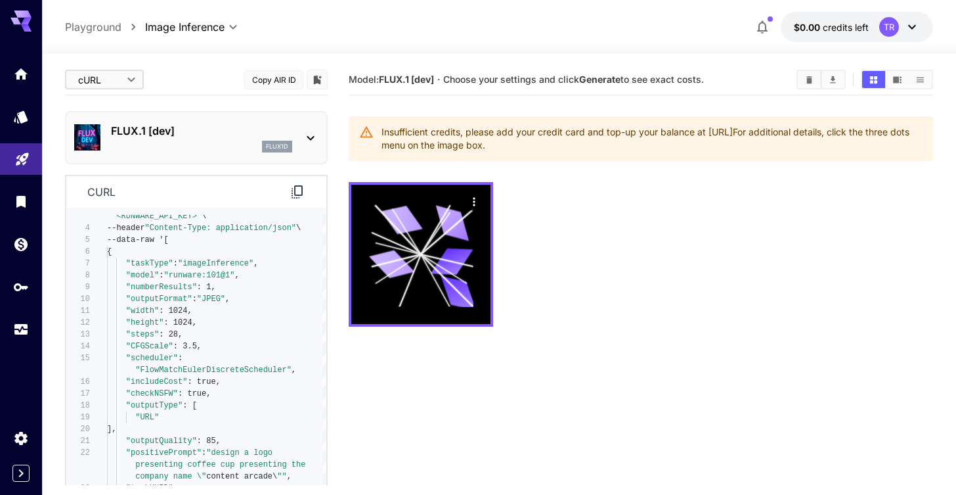
click at [257, 144] on div "flux1d" at bounding box center [201, 147] width 181 height 12
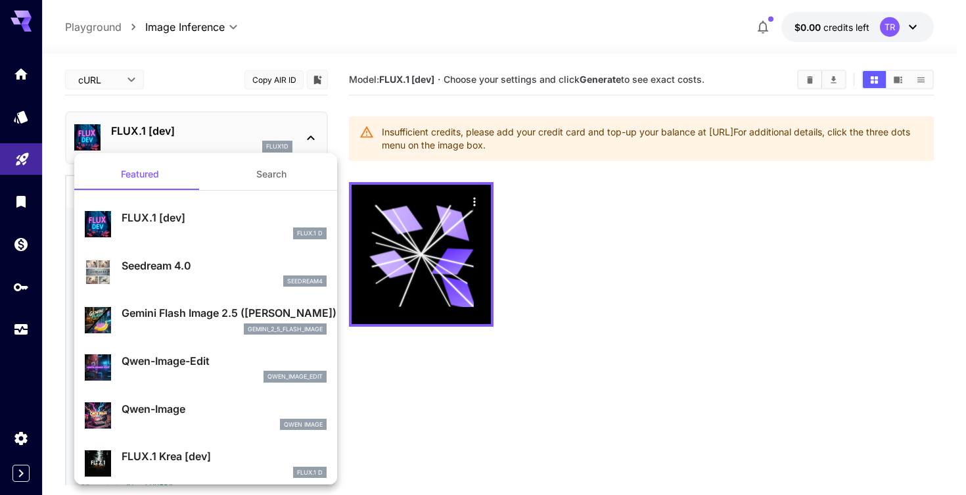
click at [272, 178] on button "Search" at bounding box center [271, 174] width 131 height 32
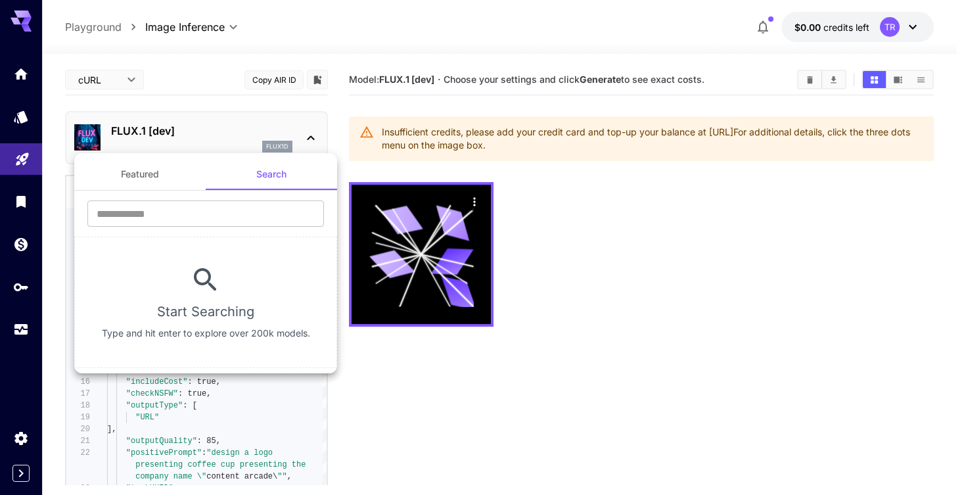
click at [142, 175] on button "Featured" at bounding box center [139, 174] width 131 height 32
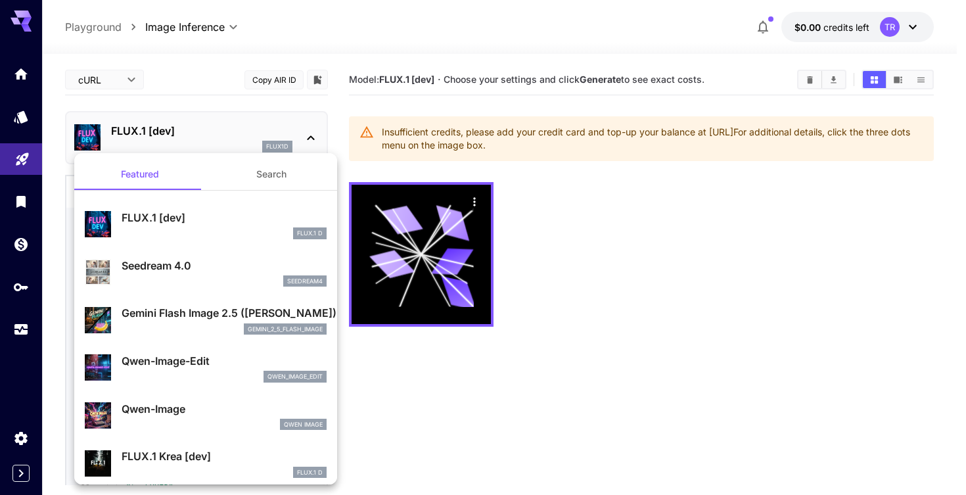
click at [256, 175] on button "Search" at bounding box center [271, 174] width 131 height 32
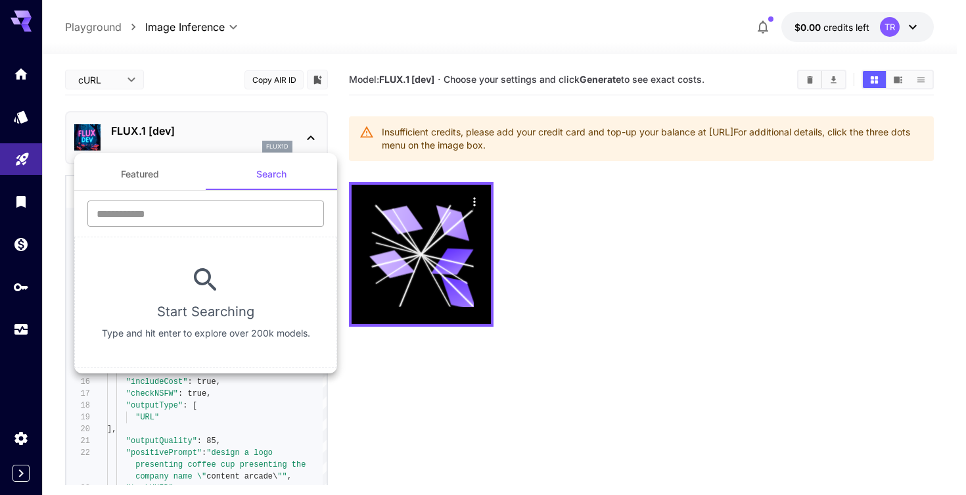
click at [210, 214] on input "text" at bounding box center [205, 213] width 236 height 26
type input "*"
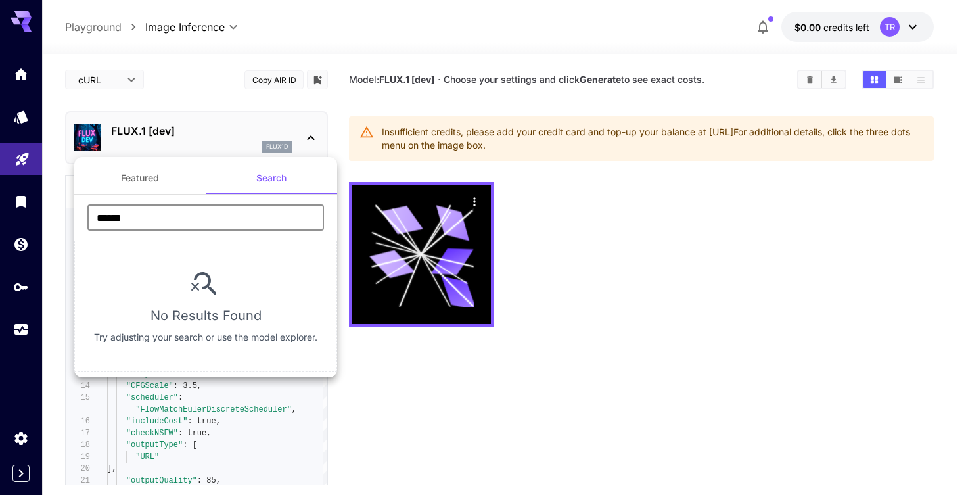
type input "*******"
click at [608, 382] on div at bounding box center [483, 247] width 966 height 495
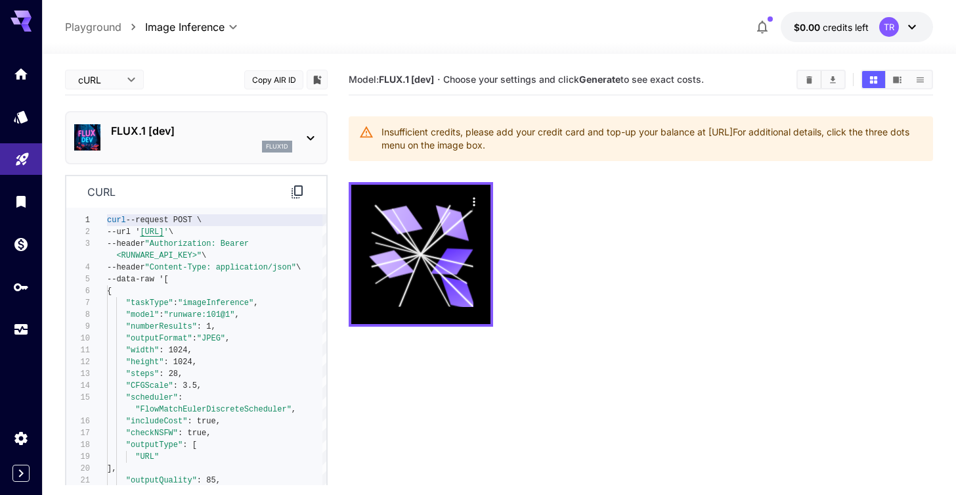
click at [158, 120] on div "FLUX.1 [dev] flux1d" at bounding box center [196, 138] width 244 height 40
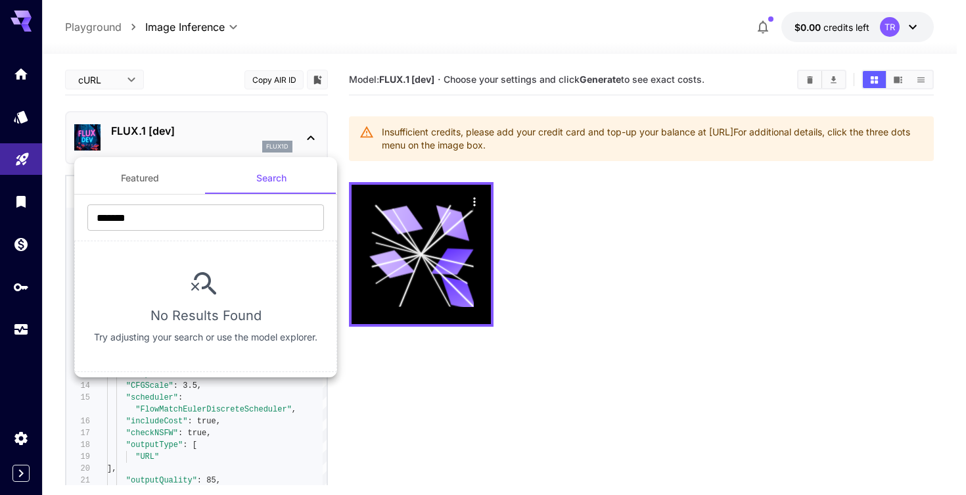
click at [144, 176] on button "Featured" at bounding box center [139, 178] width 131 height 32
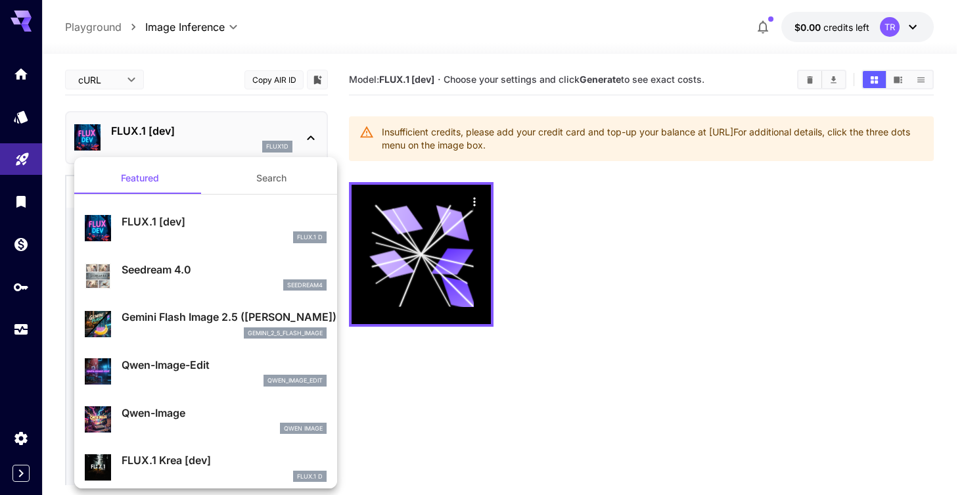
click at [161, 219] on p "FLUX.1 [dev]" at bounding box center [224, 222] width 205 height 16
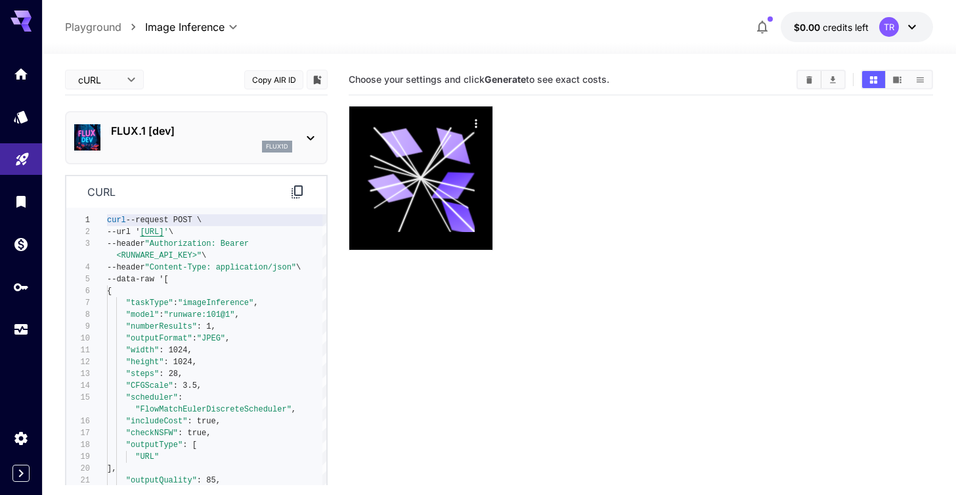
click at [311, 139] on icon at bounding box center [310, 138] width 7 height 5
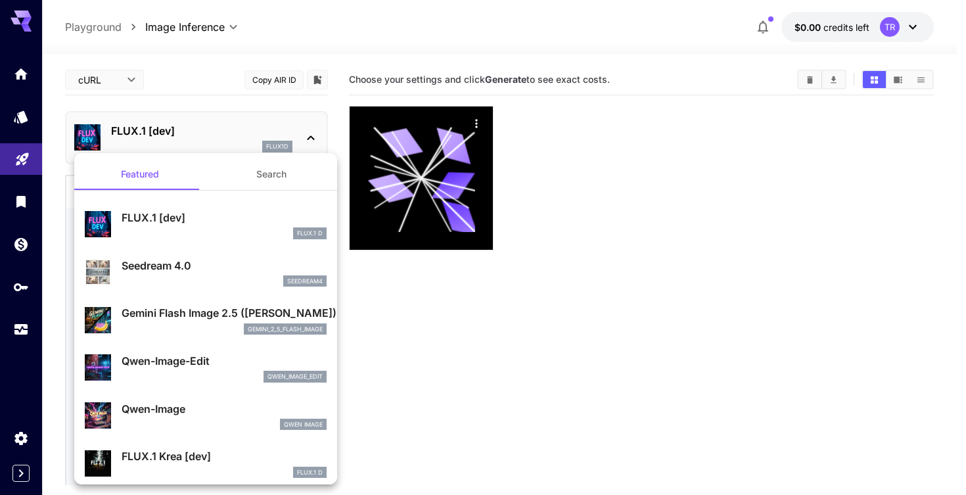
click at [311, 139] on div at bounding box center [483, 247] width 966 height 495
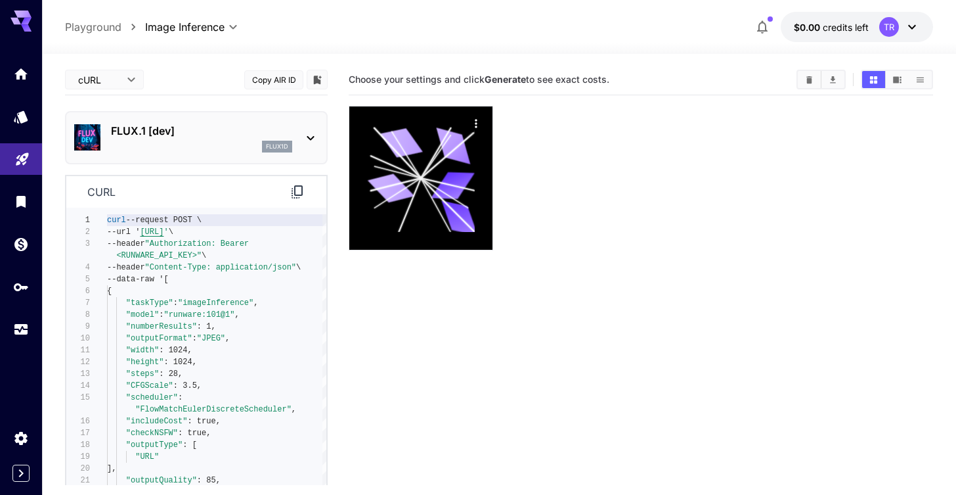
click at [340, 326] on main "cURL **** ​ Copy AIR ID FLUX.1 [dev] flux1d curl 4 5 6 7 8 9 10 11 12 13 14 15 …" at bounding box center [499, 316] width 868 height 505
click at [341, 326] on main "cURL **** ​ Copy AIR ID FLUX.1 [dev] flux1d curl 4 5 6 7 8 9 10 11 12 13 14 15 …" at bounding box center [499, 316] width 868 height 505
